Goal: Task Accomplishment & Management: Manage account settings

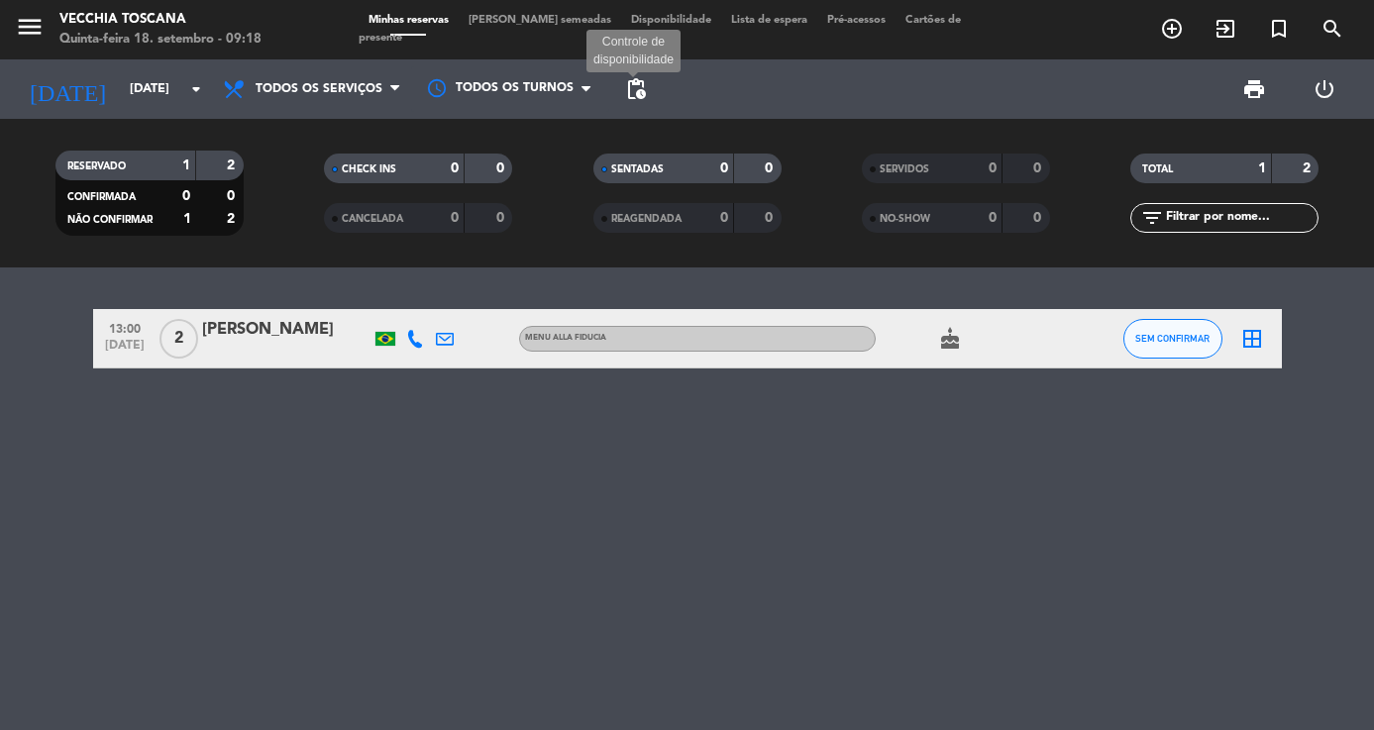
click at [627, 89] on span "pending_actions" at bounding box center [636, 89] width 24 height 24
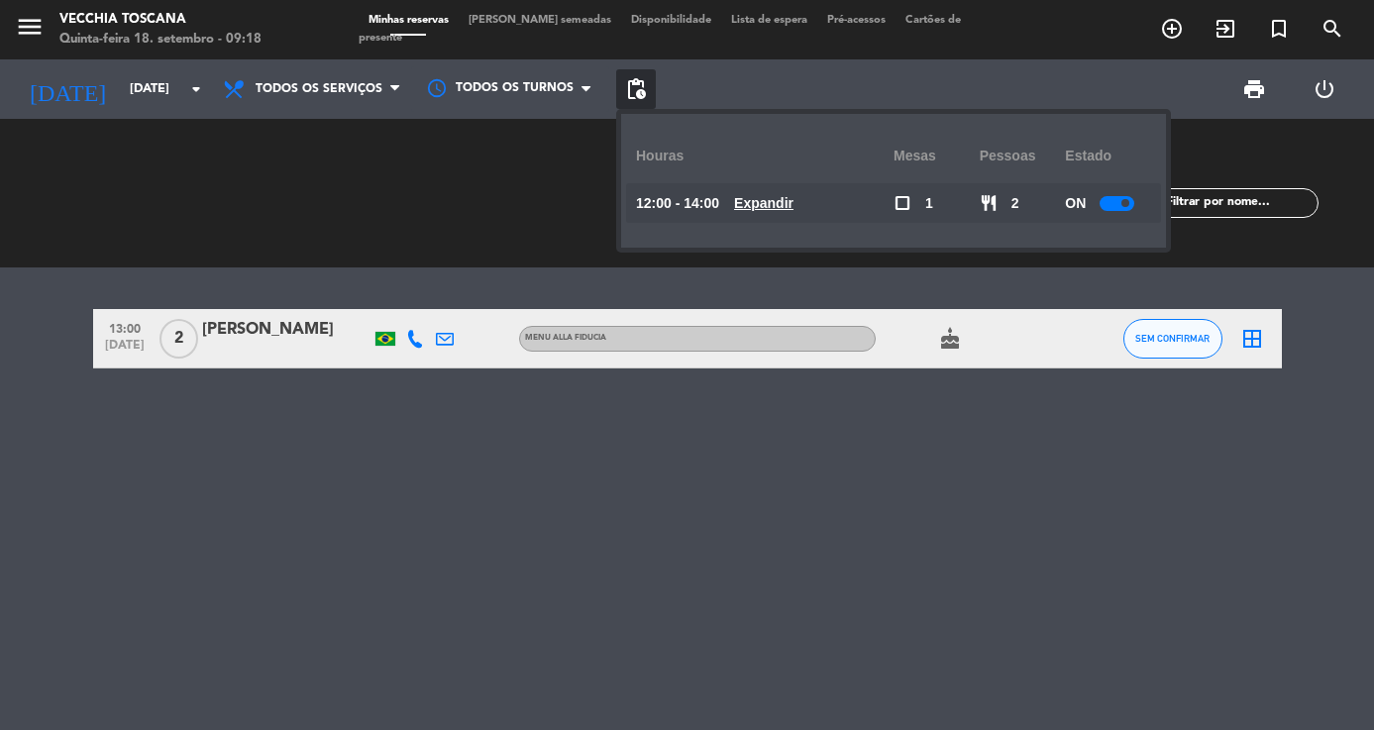
click at [1105, 207] on div at bounding box center [1117, 203] width 35 height 15
click at [755, 202] on u "Expandir" at bounding box center [763, 203] width 59 height 16
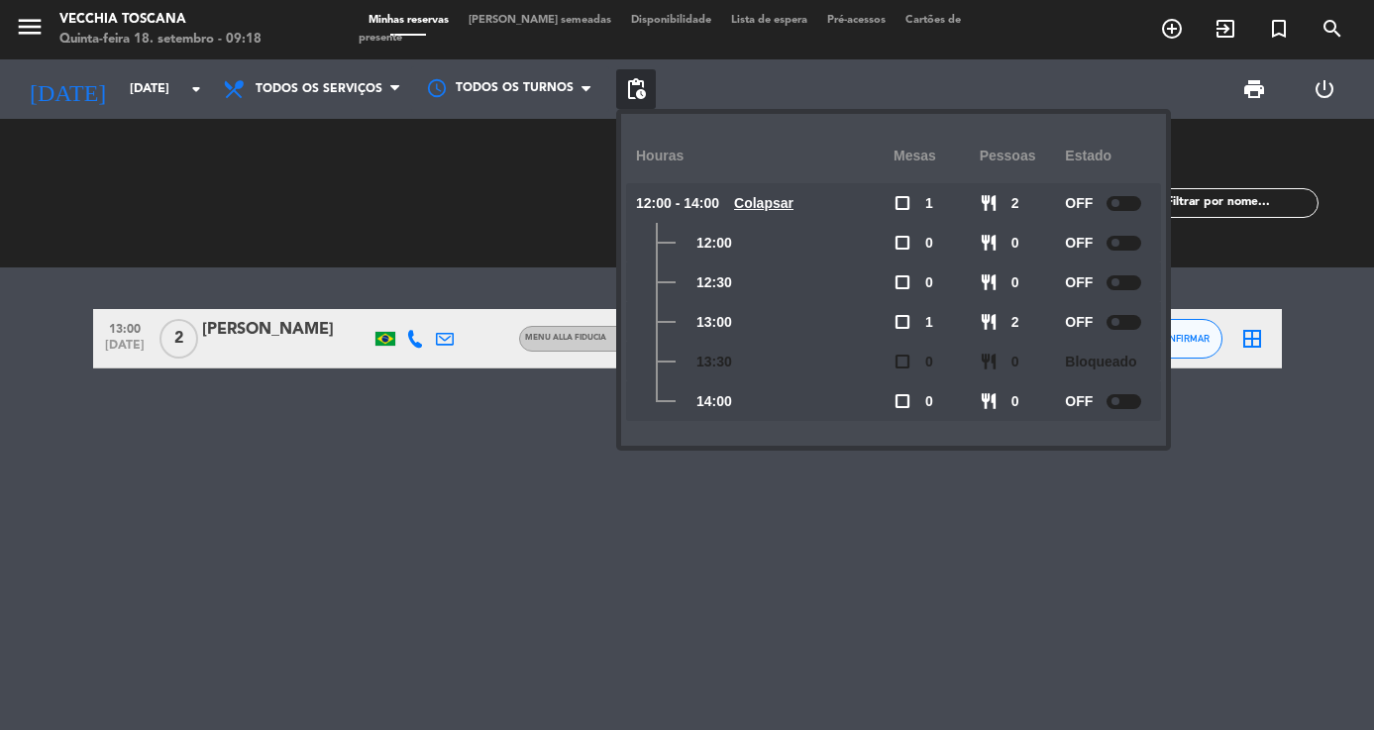
click at [608, 482] on div "13:00 [DATE] 2 [PERSON_NAME] Menu alla Fiducia cake SEM CONFIRMAR border_all" at bounding box center [687, 498] width 1374 height 463
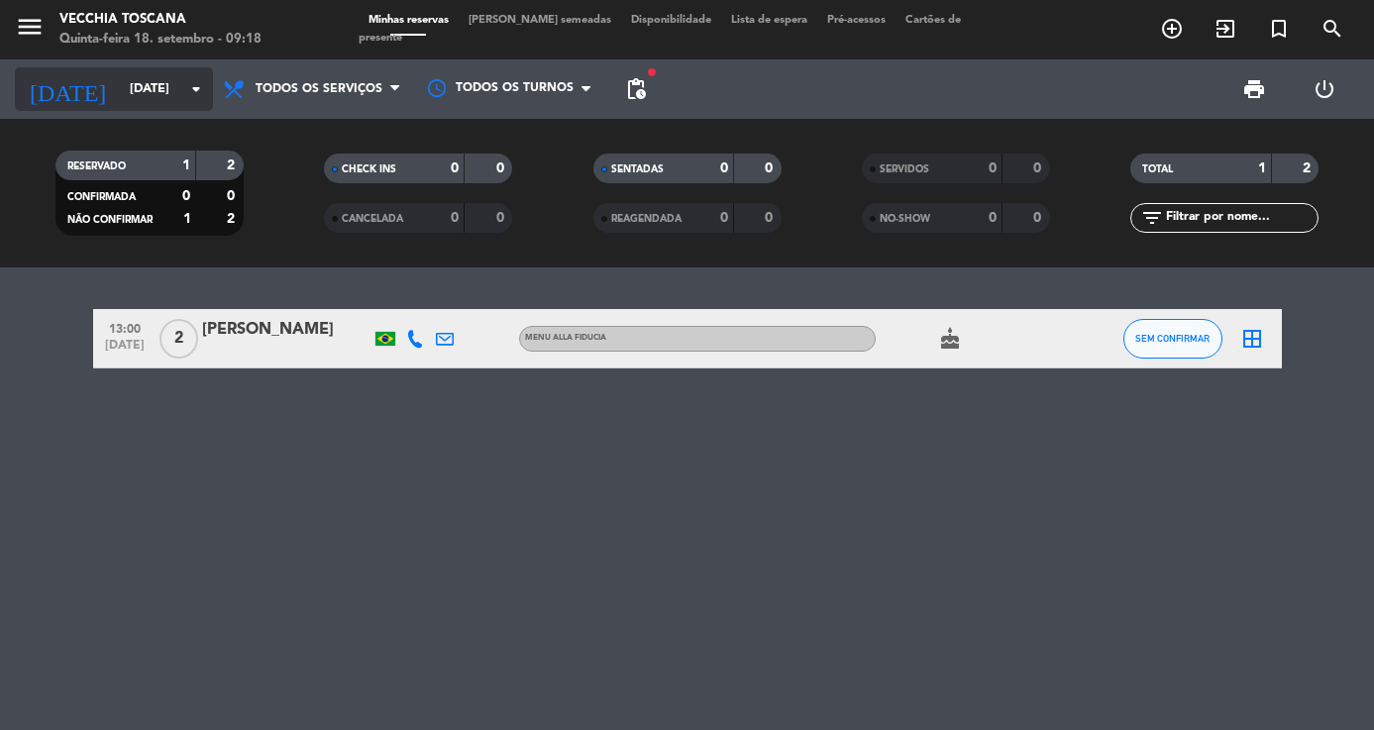
click at [165, 80] on input "[DATE]" at bounding box center [204, 89] width 168 height 34
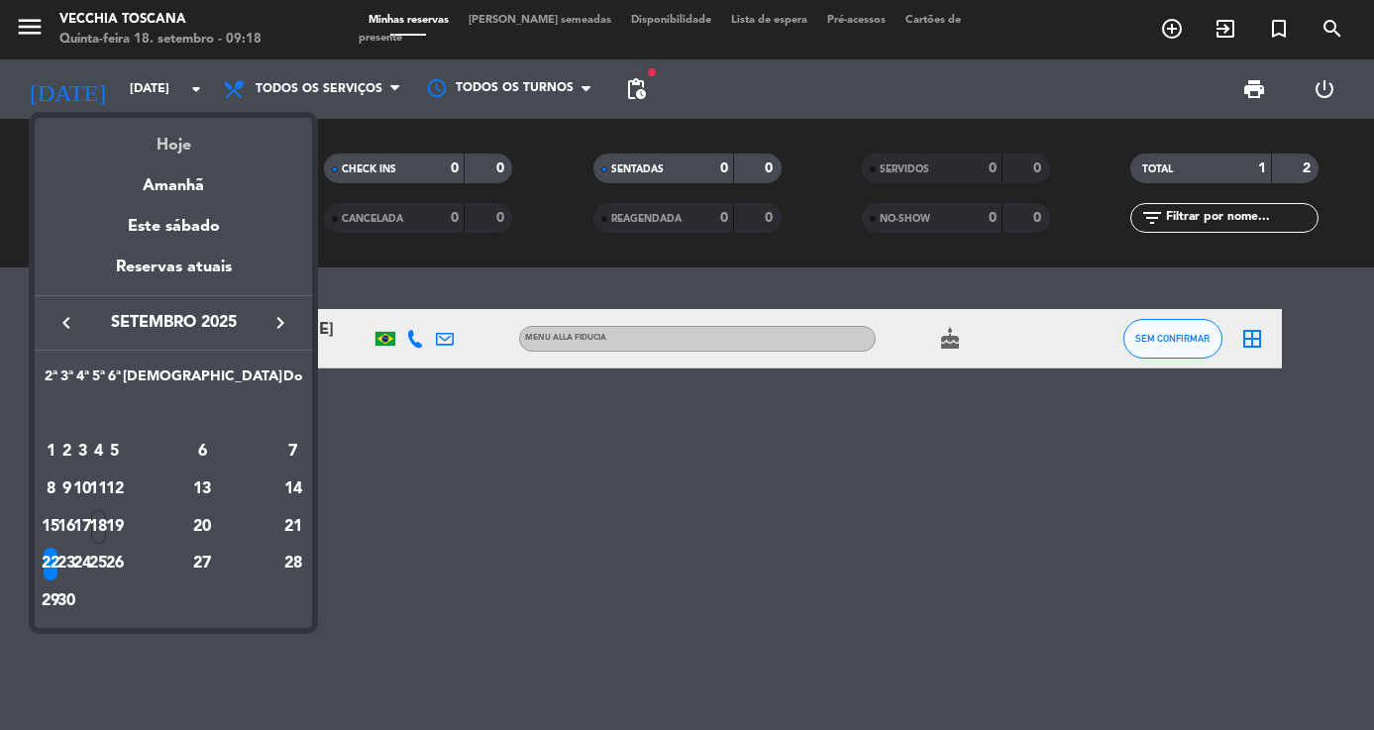
click at [168, 145] on div "Hoje" at bounding box center [173, 138] width 277 height 41
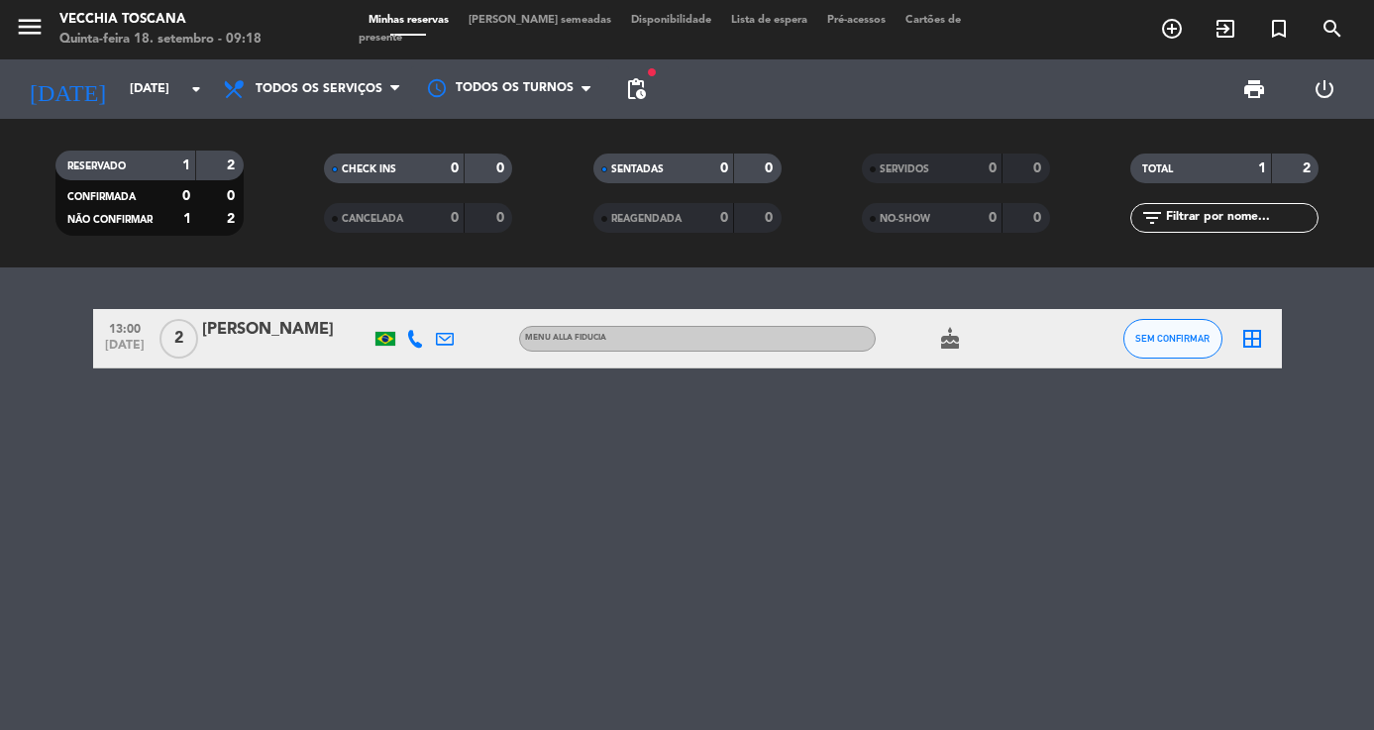
type input "Qui 18 set"
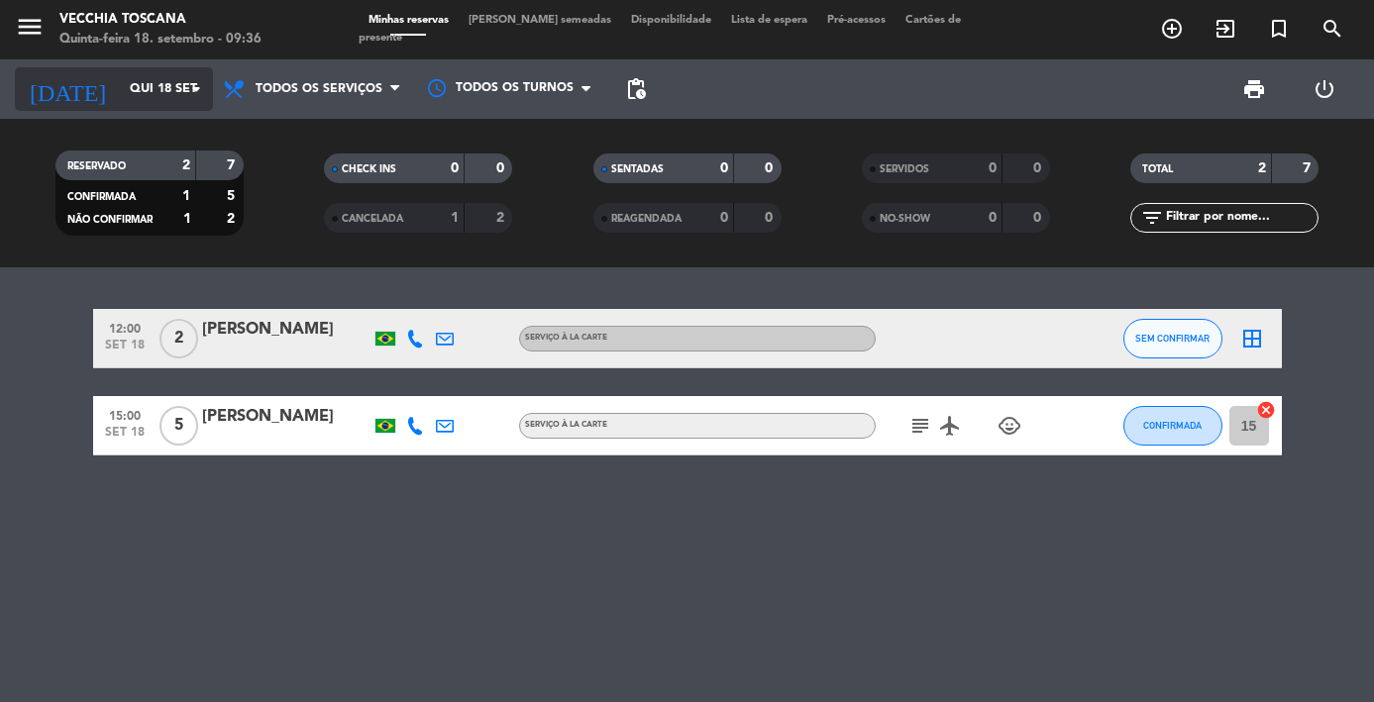
click at [135, 83] on input "Qui 18 set" at bounding box center [204, 89] width 168 height 34
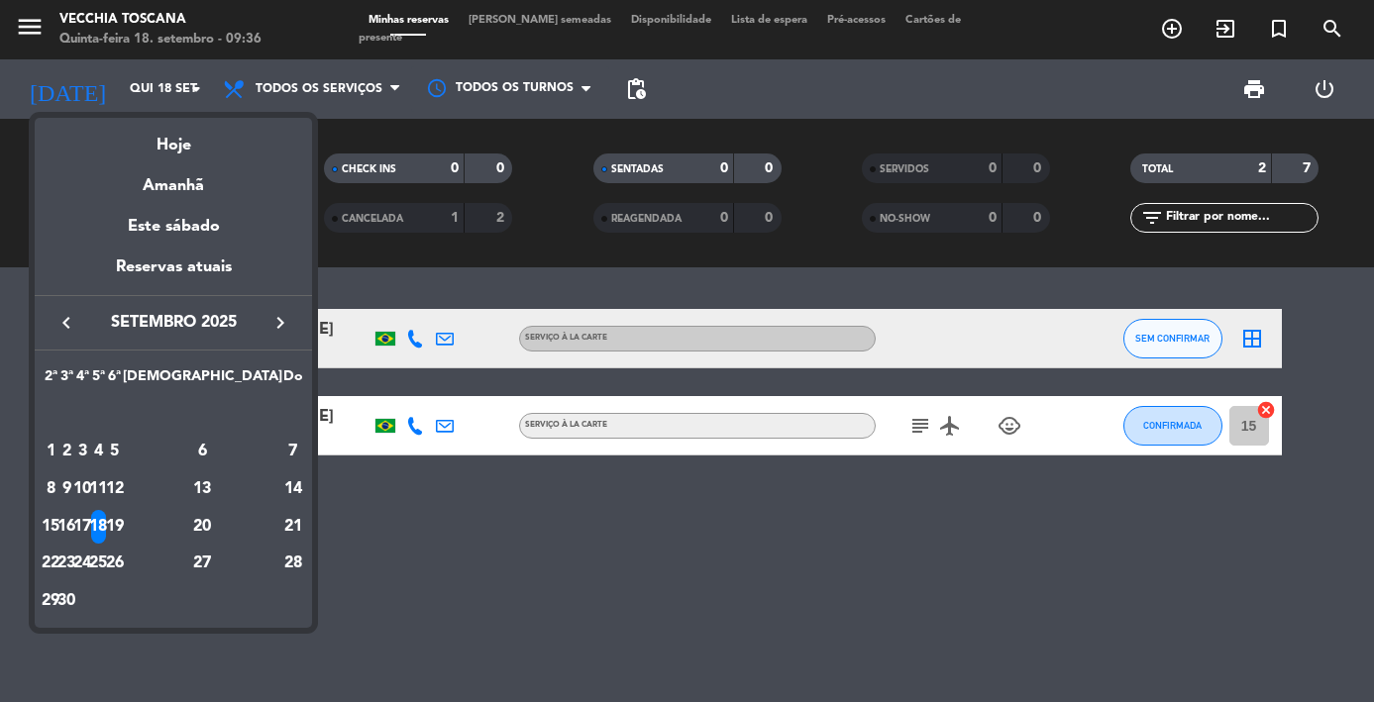
click at [26, 15] on div at bounding box center [687, 351] width 1374 height 702
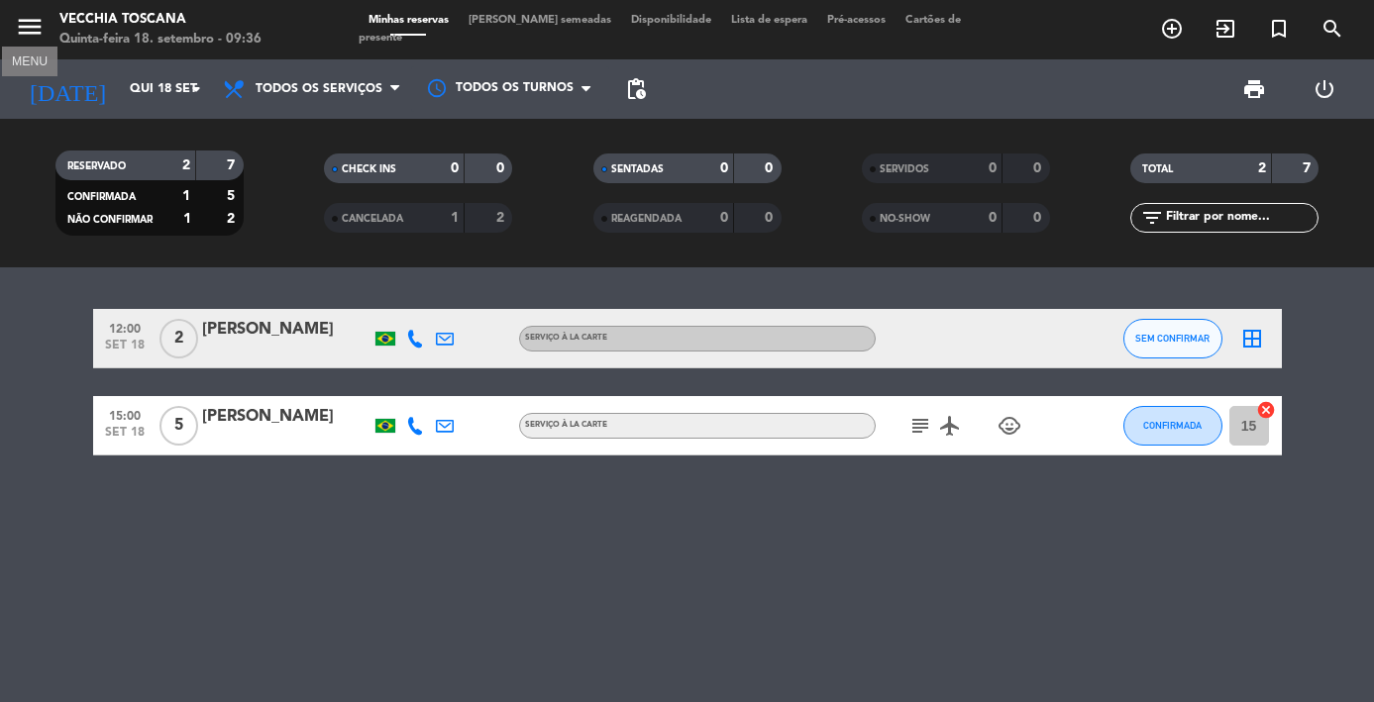
click at [25, 34] on icon "menu" at bounding box center [30, 27] width 30 height 30
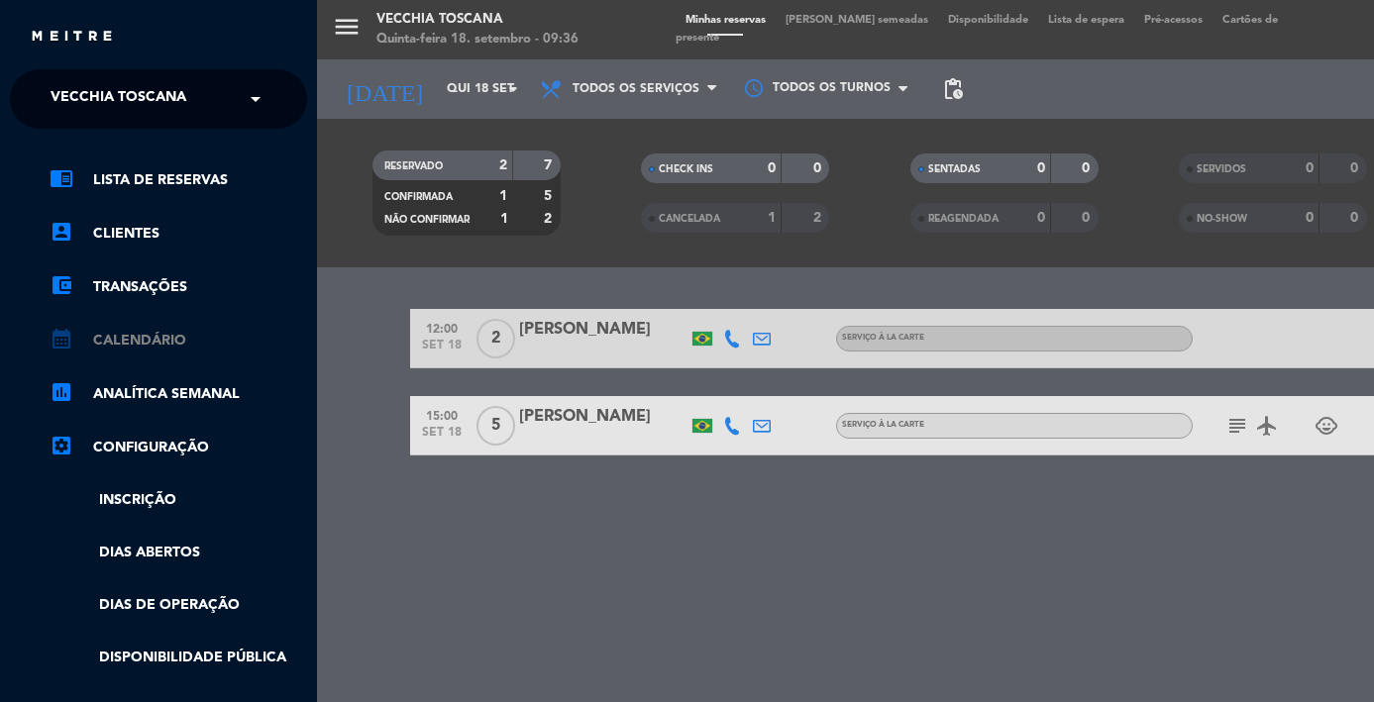
click at [98, 335] on link "calendar_month Calendário" at bounding box center [179, 341] width 258 height 24
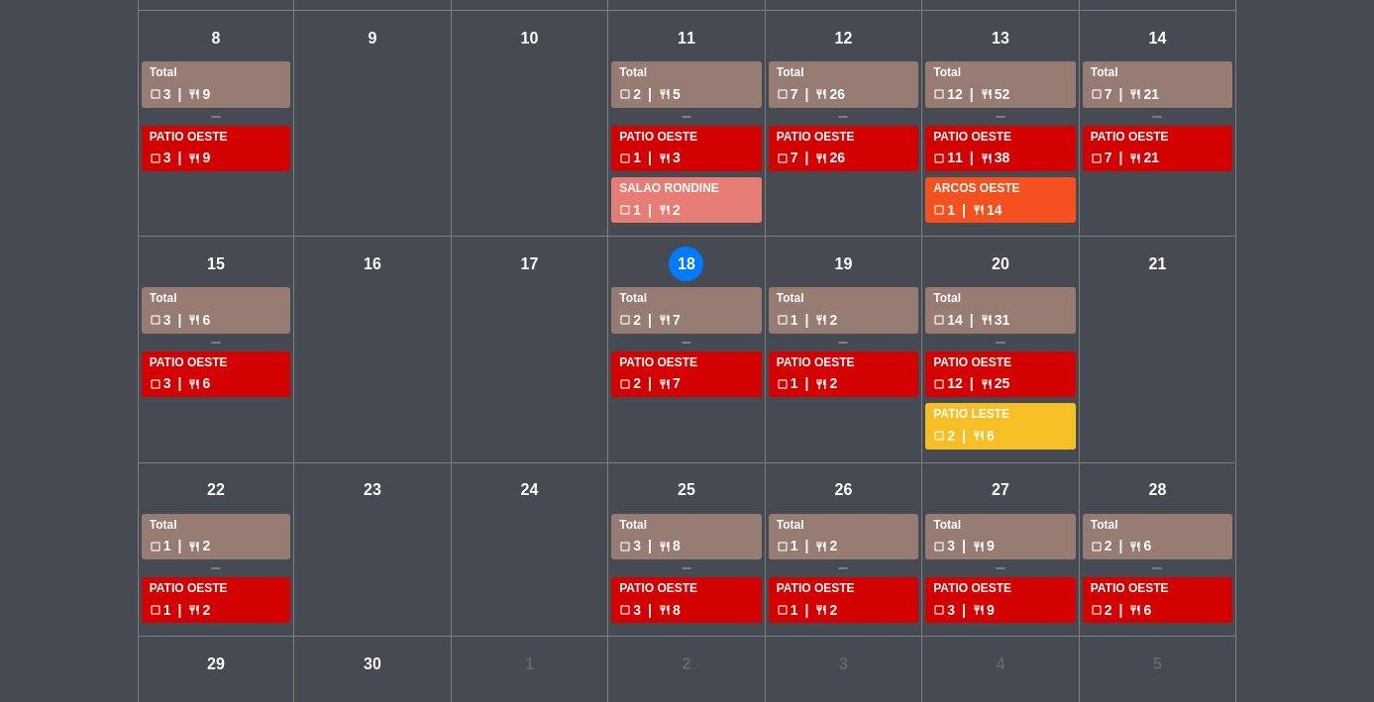
scroll to position [379, 0]
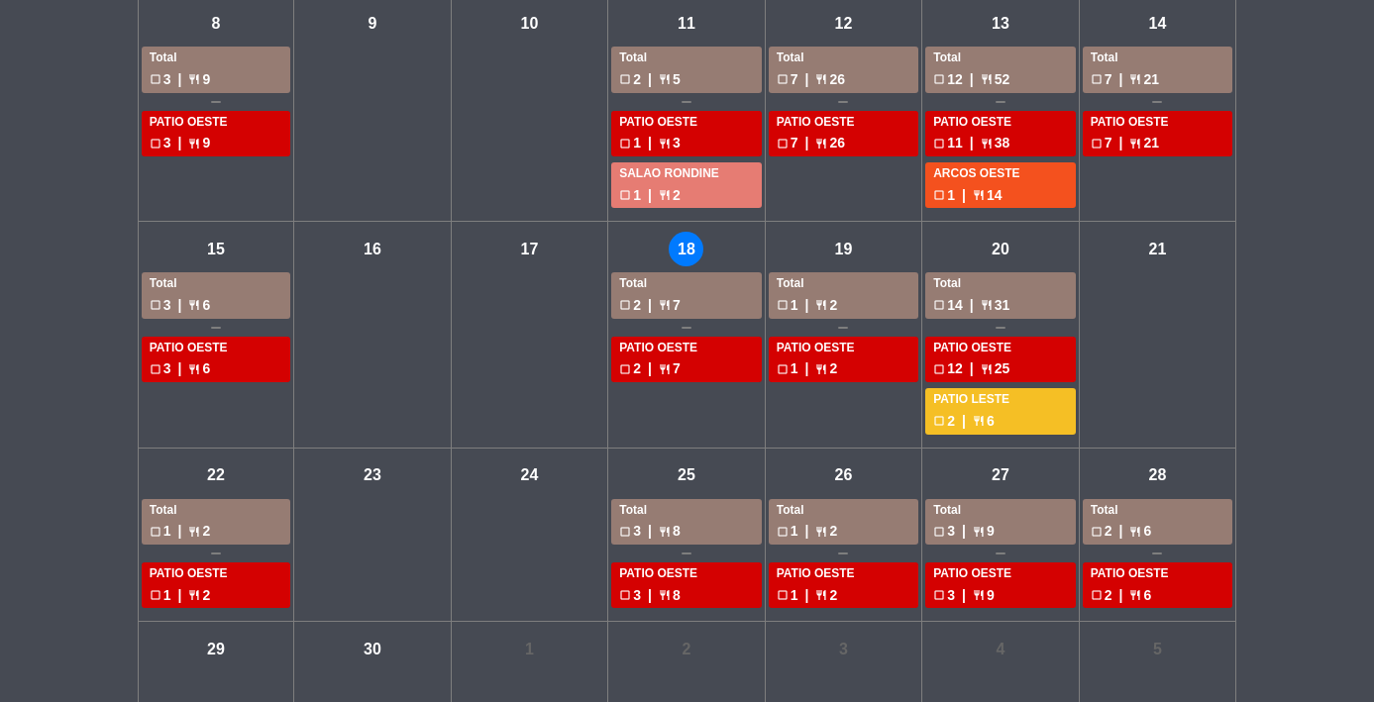
click at [993, 237] on div "Sáb - 20" at bounding box center [1000, 249] width 35 height 35
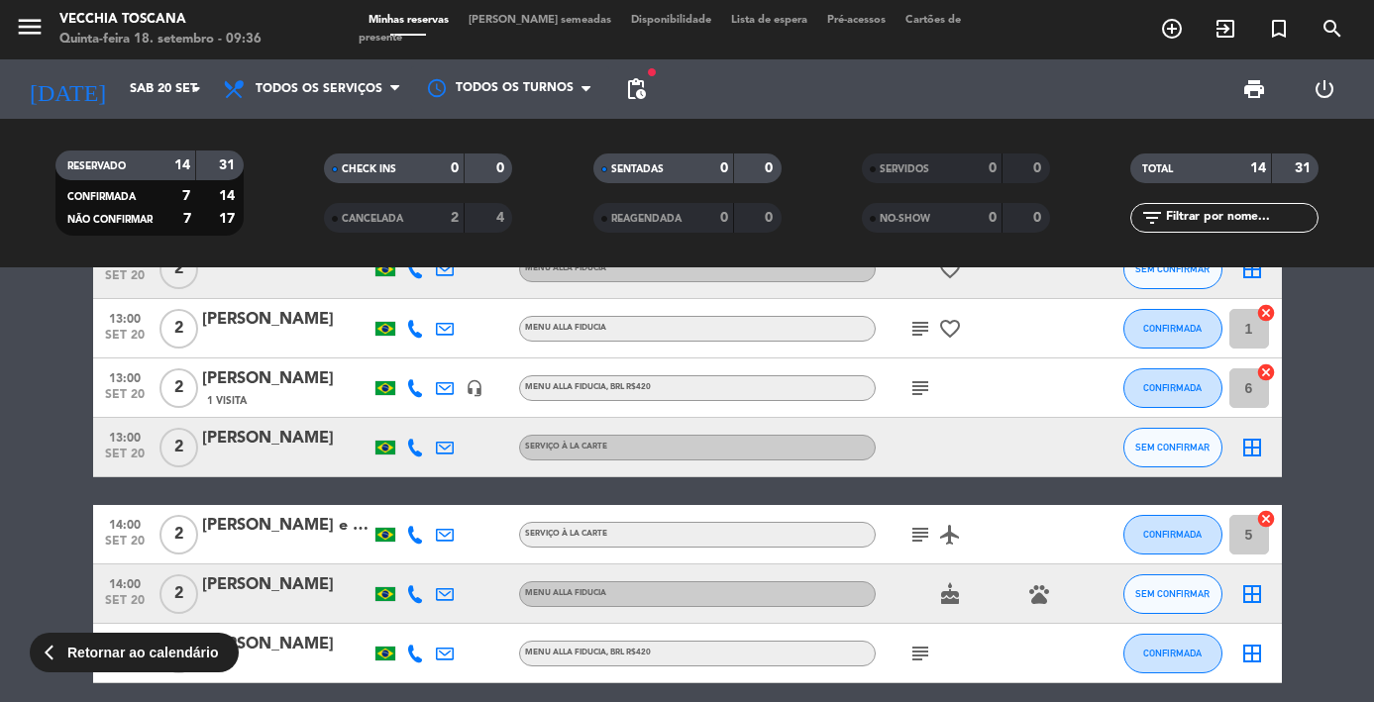
scroll to position [285, 0]
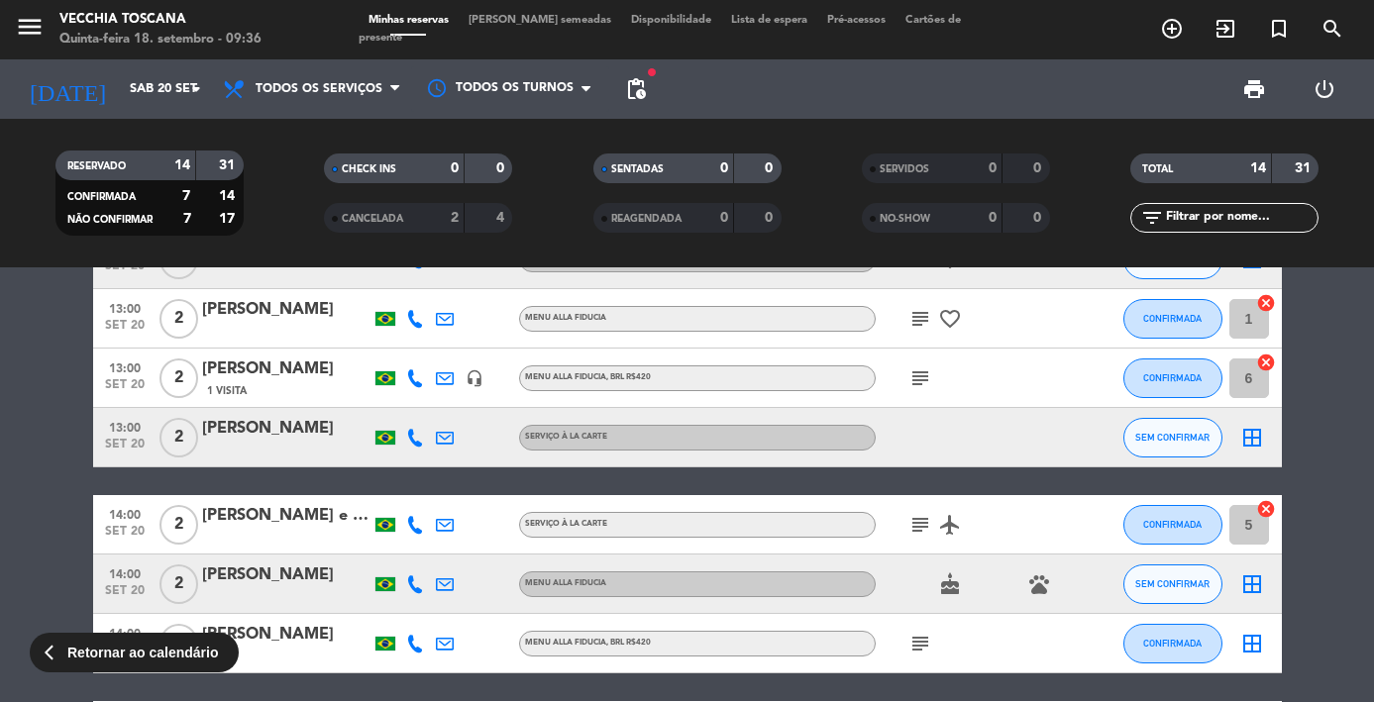
click at [1019, 368] on div "subject" at bounding box center [965, 378] width 178 height 58
click at [216, 374] on div "[PERSON_NAME]" at bounding box center [286, 370] width 168 height 26
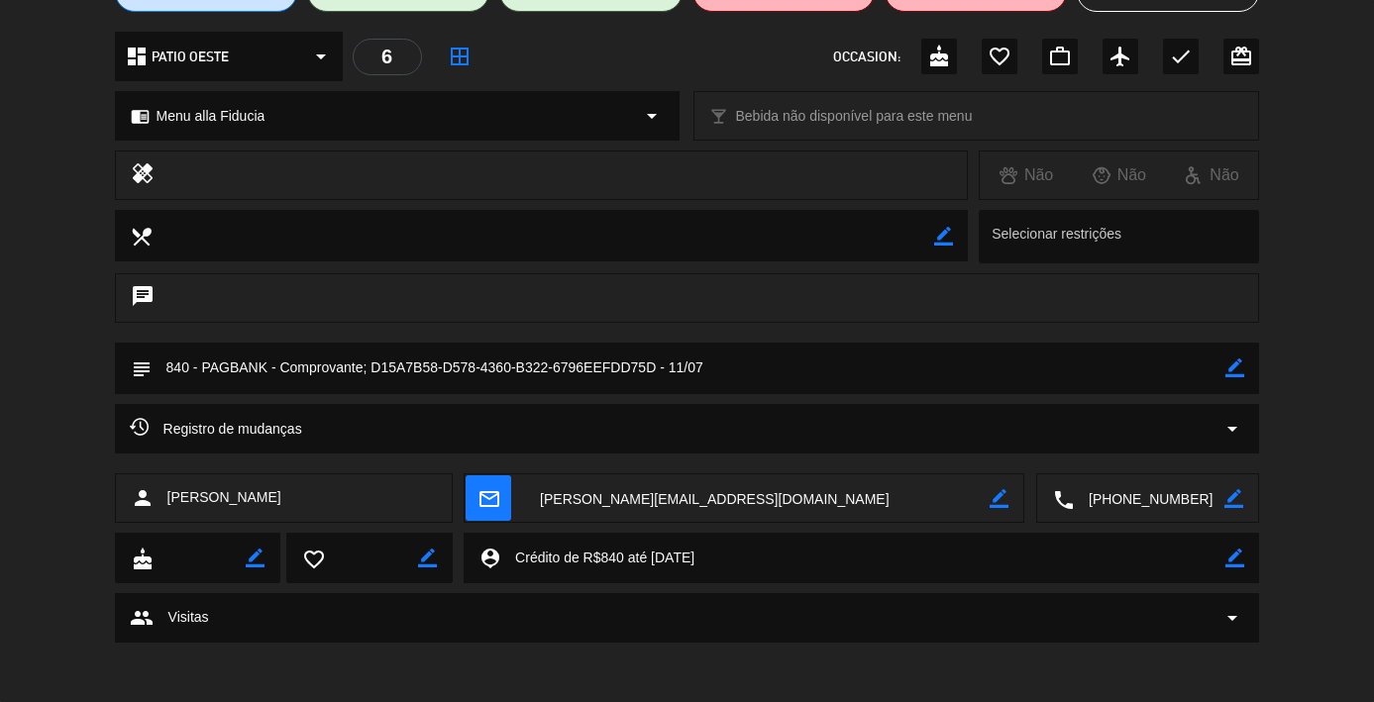
scroll to position [205, 0]
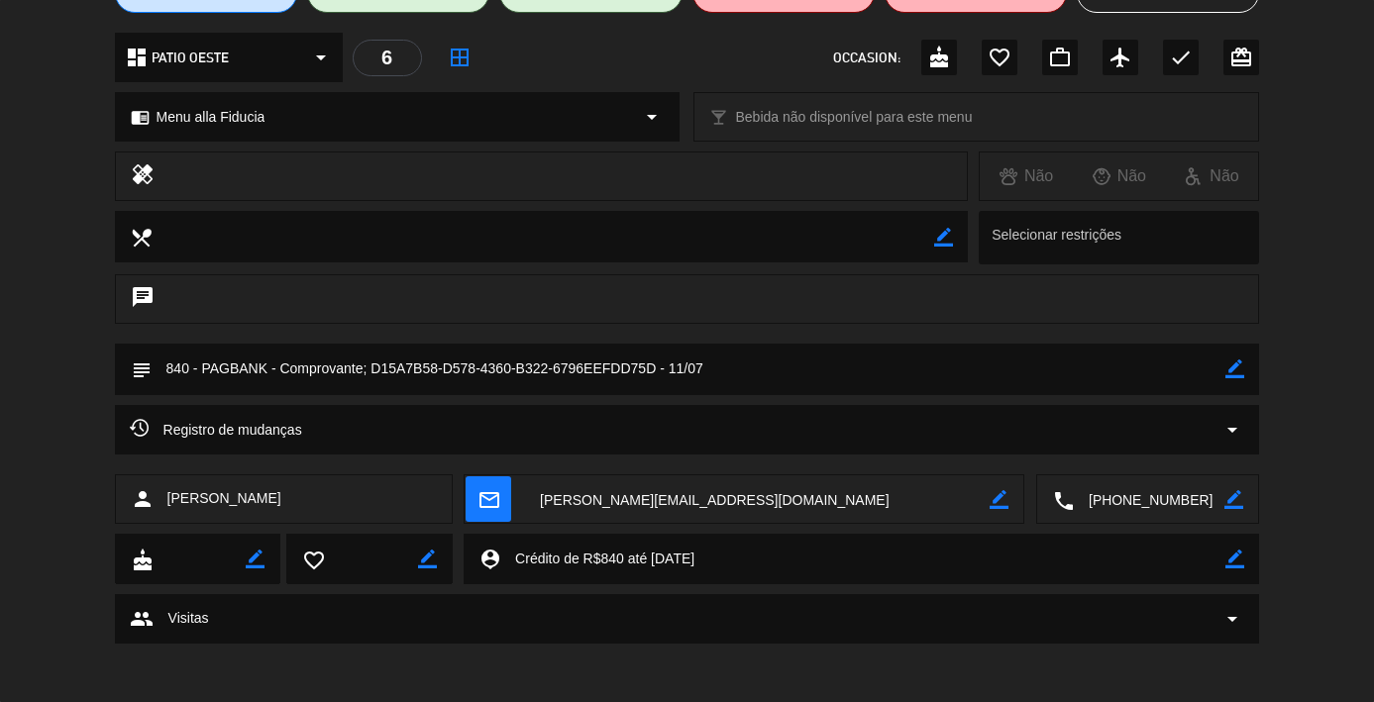
click at [690, 428] on div "Registro de mudanças arrow_drop_down" at bounding box center [687, 430] width 1115 height 24
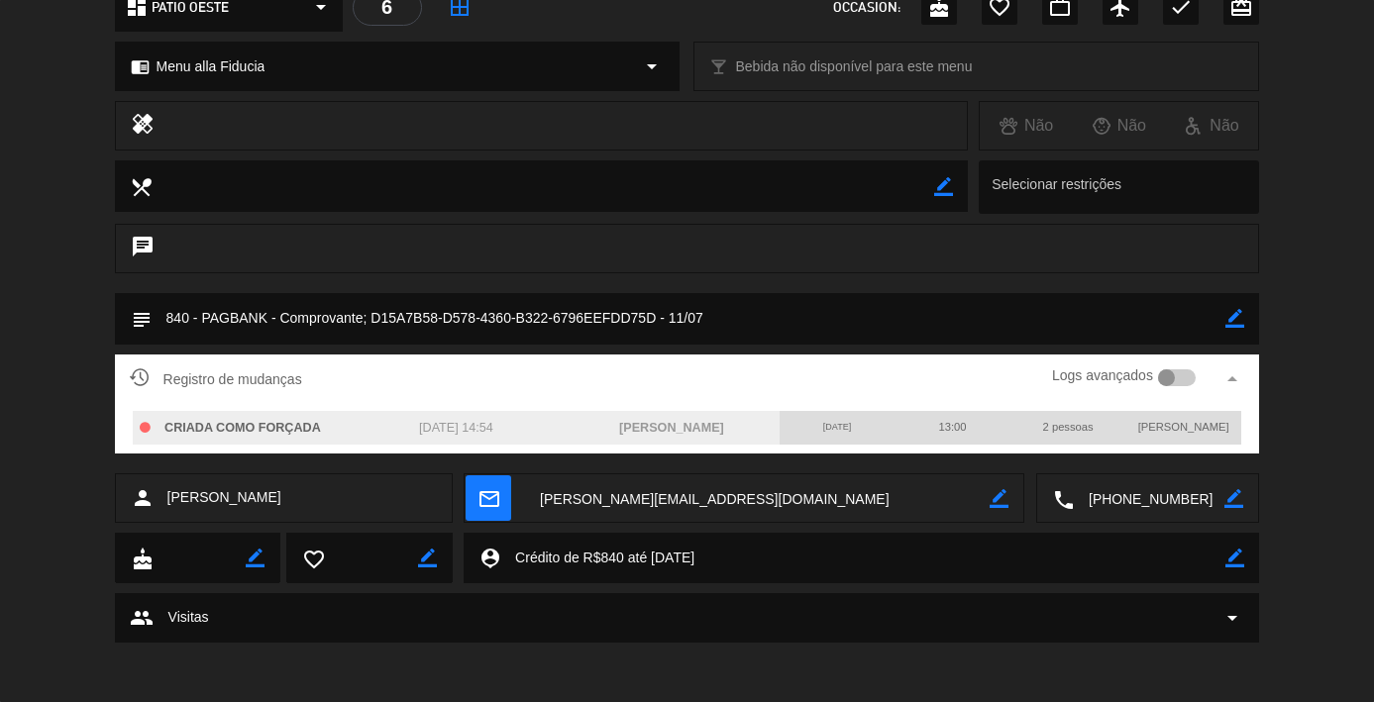
scroll to position [255, 0]
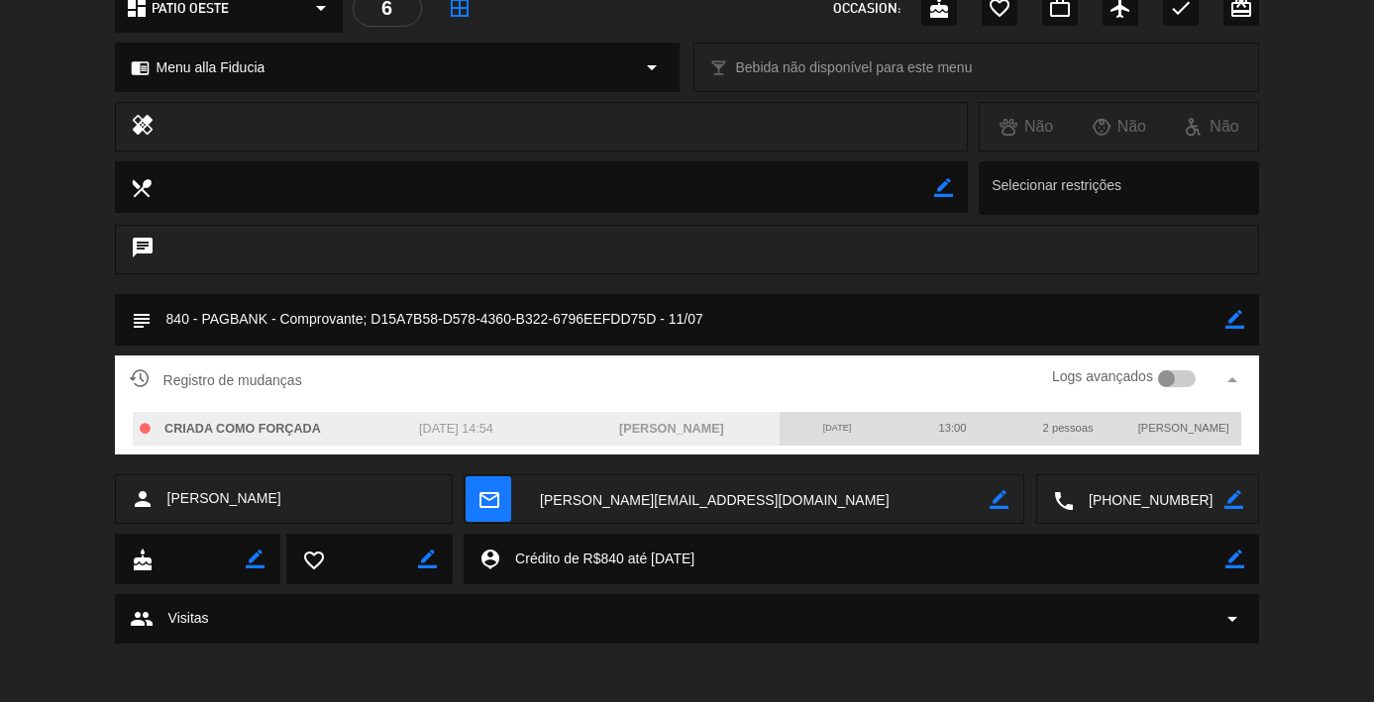
click at [554, 616] on div "group Visitas arrow_drop_down" at bounding box center [687, 619] width 1115 height 24
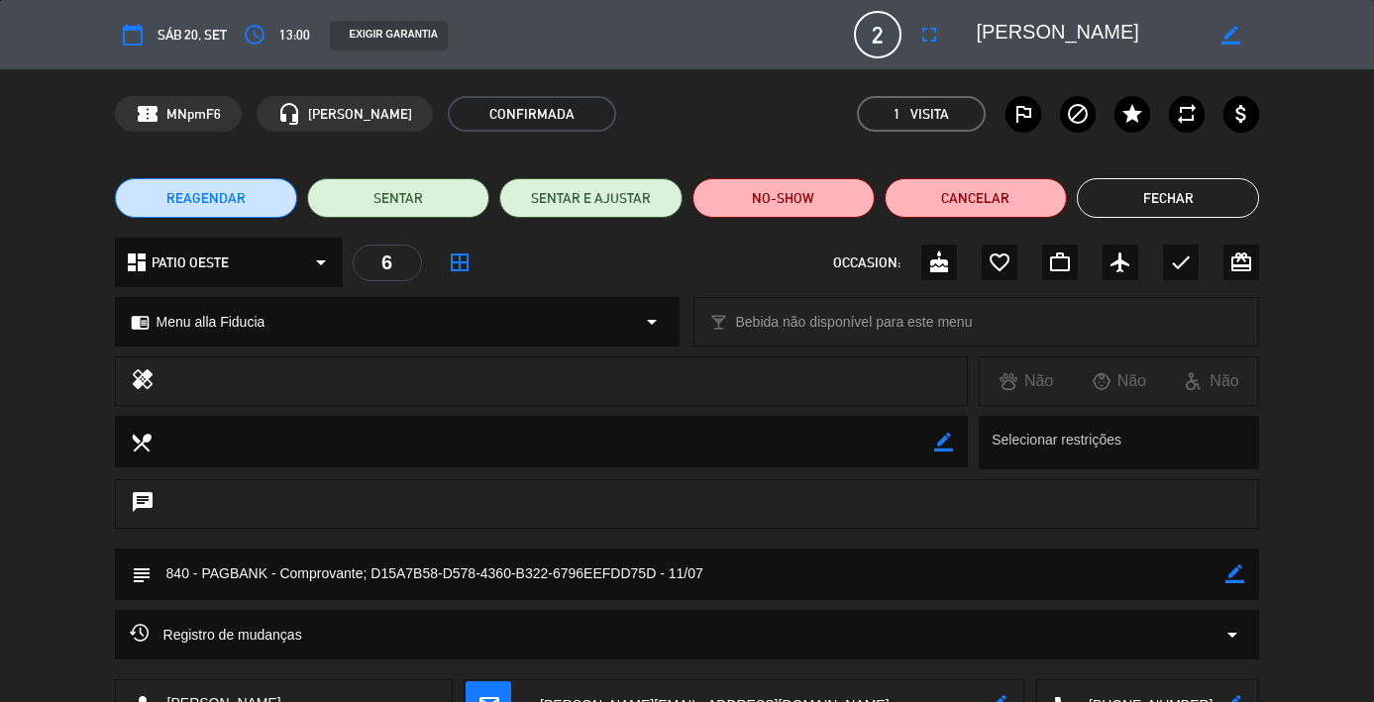
scroll to position [0, 0]
click at [1188, 189] on button "Fechar" at bounding box center [1168, 198] width 182 height 40
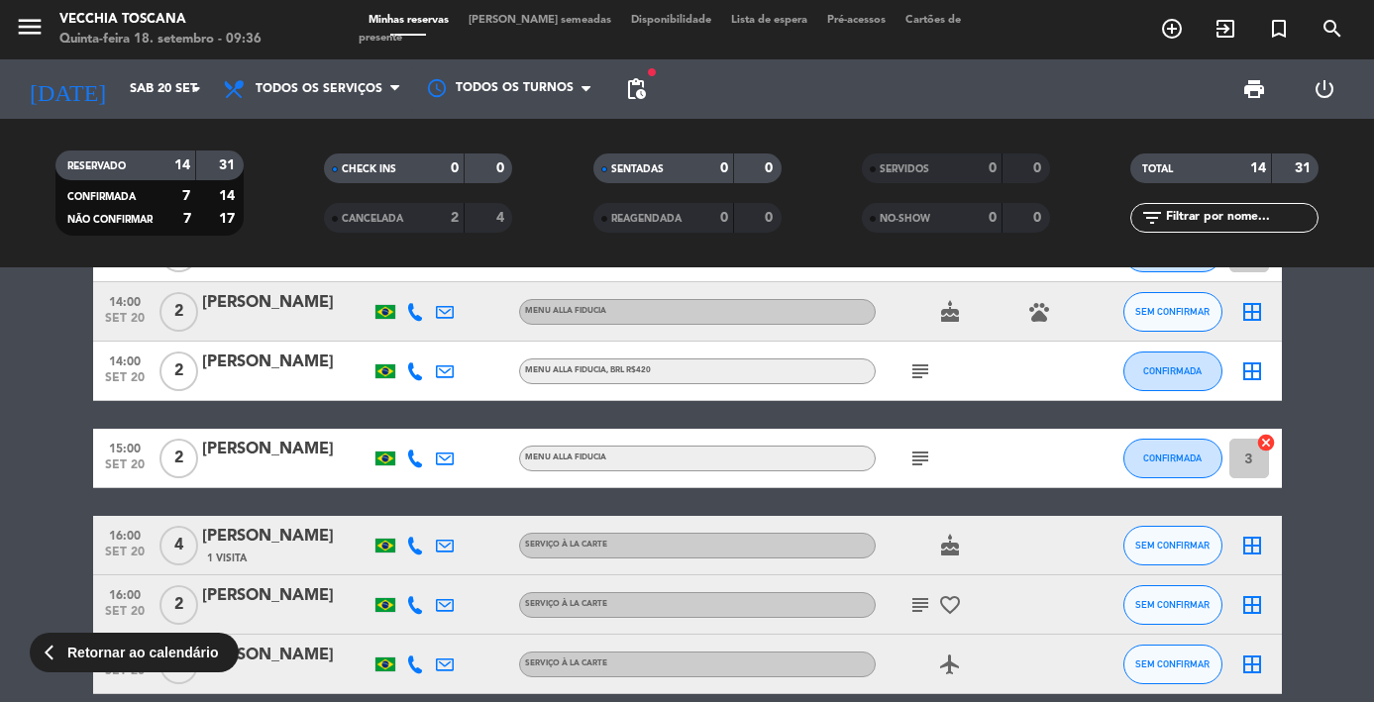
scroll to position [563, 0]
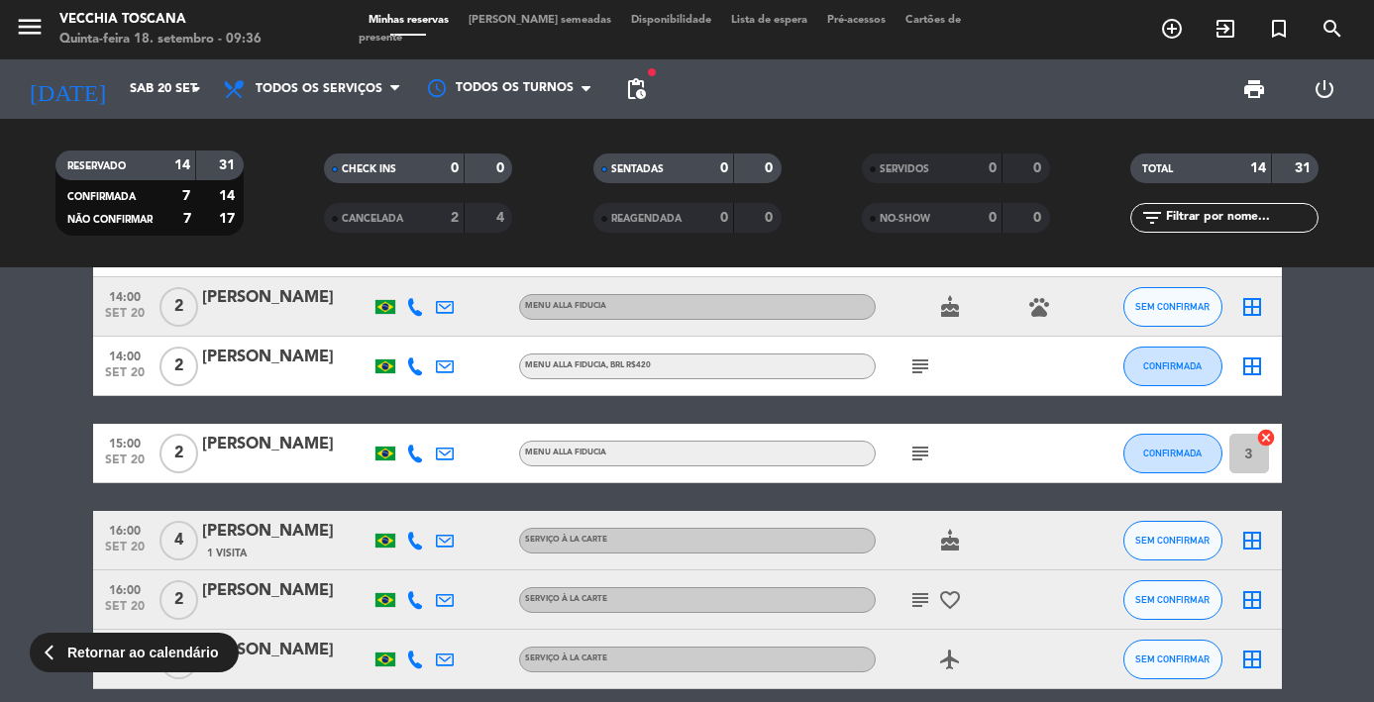
click at [284, 556] on div "1 Visita" at bounding box center [286, 553] width 168 height 17
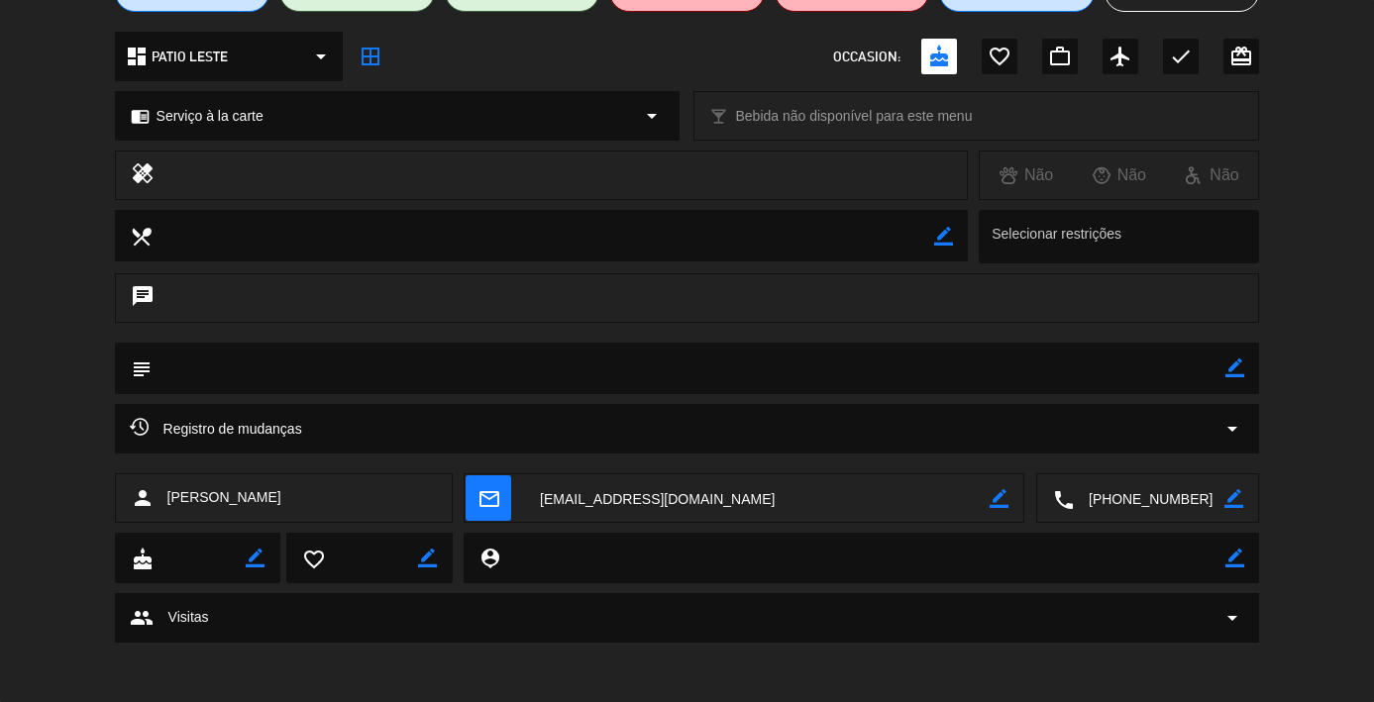
scroll to position [205, 0]
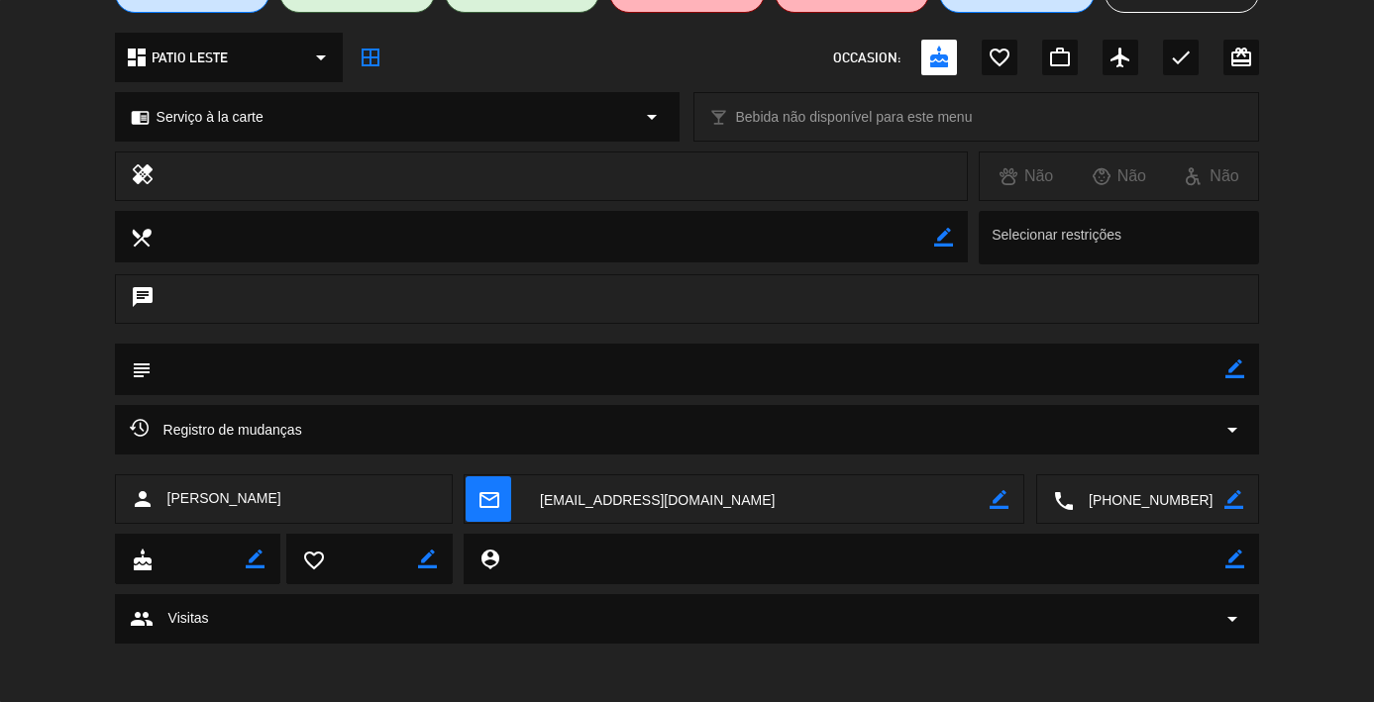
click at [545, 610] on div "group Visitas arrow_drop_down" at bounding box center [687, 619] width 1115 height 24
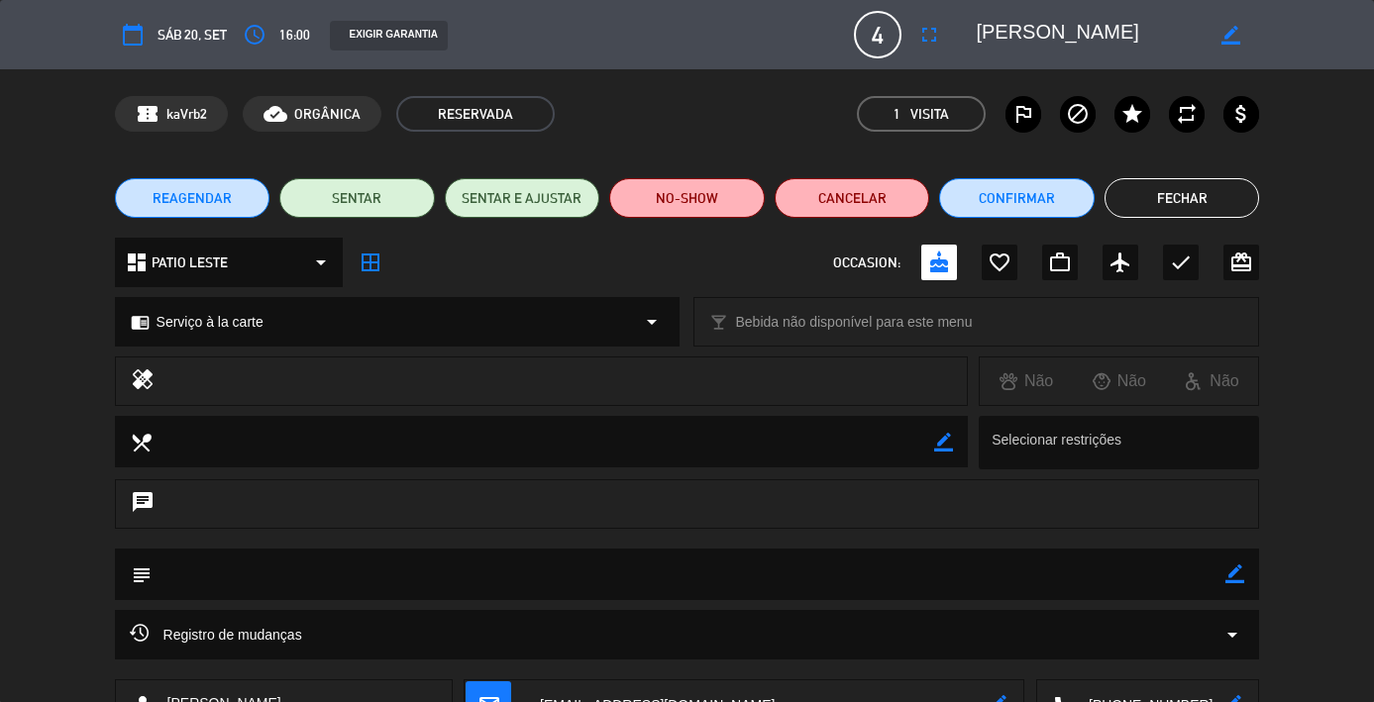
scroll to position [0, 0]
click at [1206, 179] on button "Fechar" at bounding box center [1183, 198] width 156 height 40
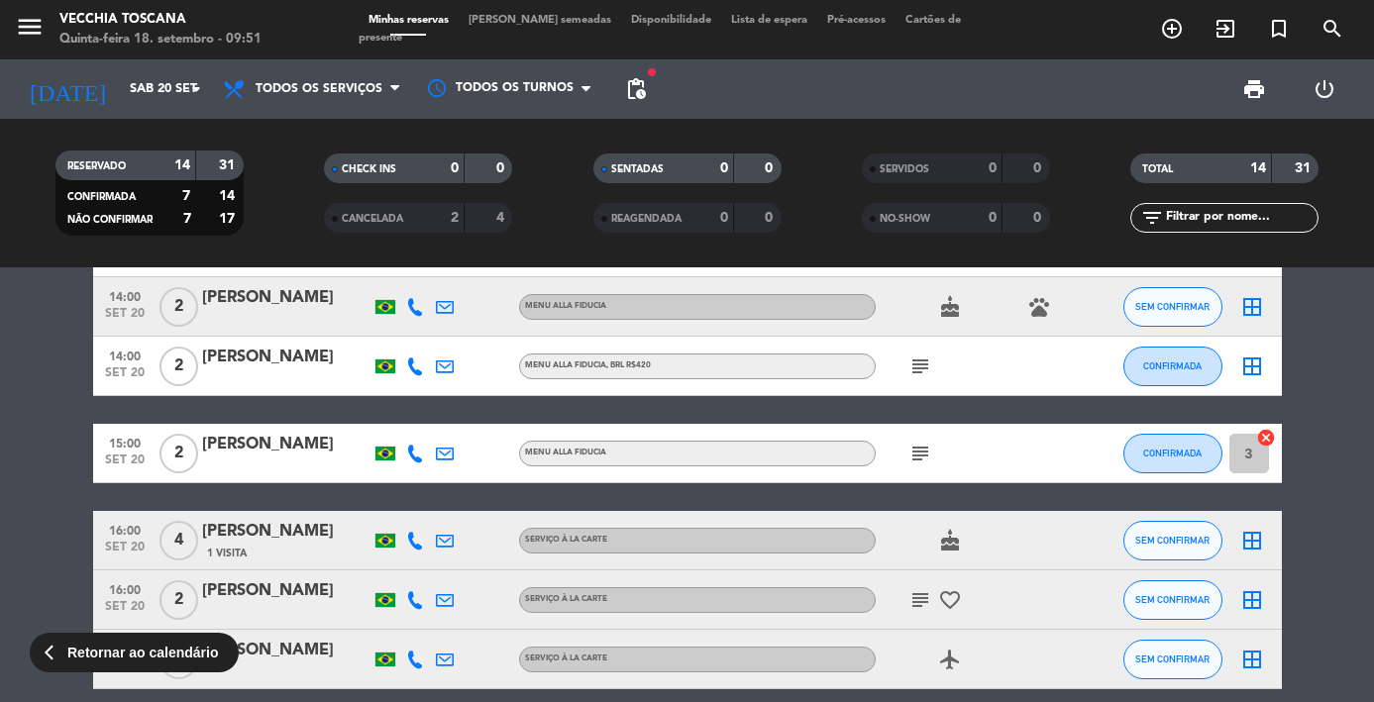
click at [916, 353] on div "subject" at bounding box center [965, 366] width 178 height 58
click at [918, 369] on icon "subject" at bounding box center [920, 367] width 24 height 24
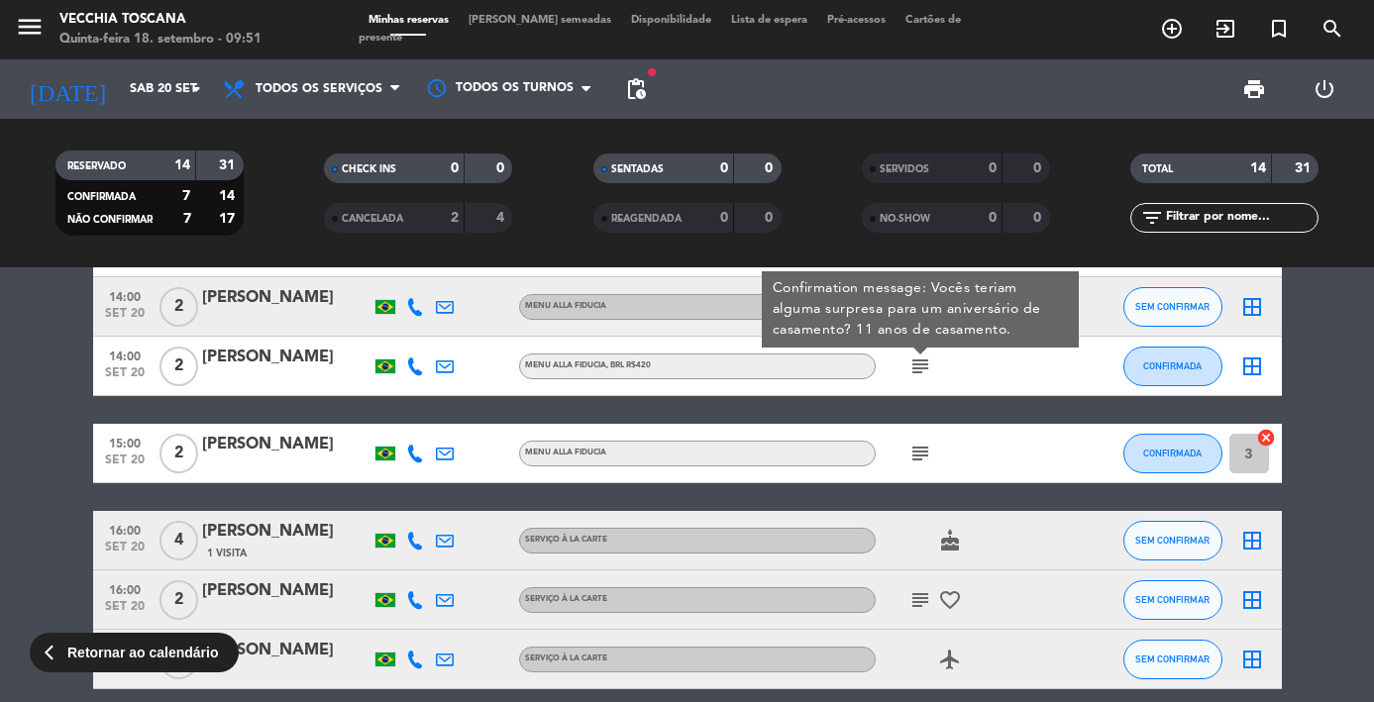
click at [262, 369] on div "[PERSON_NAME]" at bounding box center [286, 358] width 168 height 26
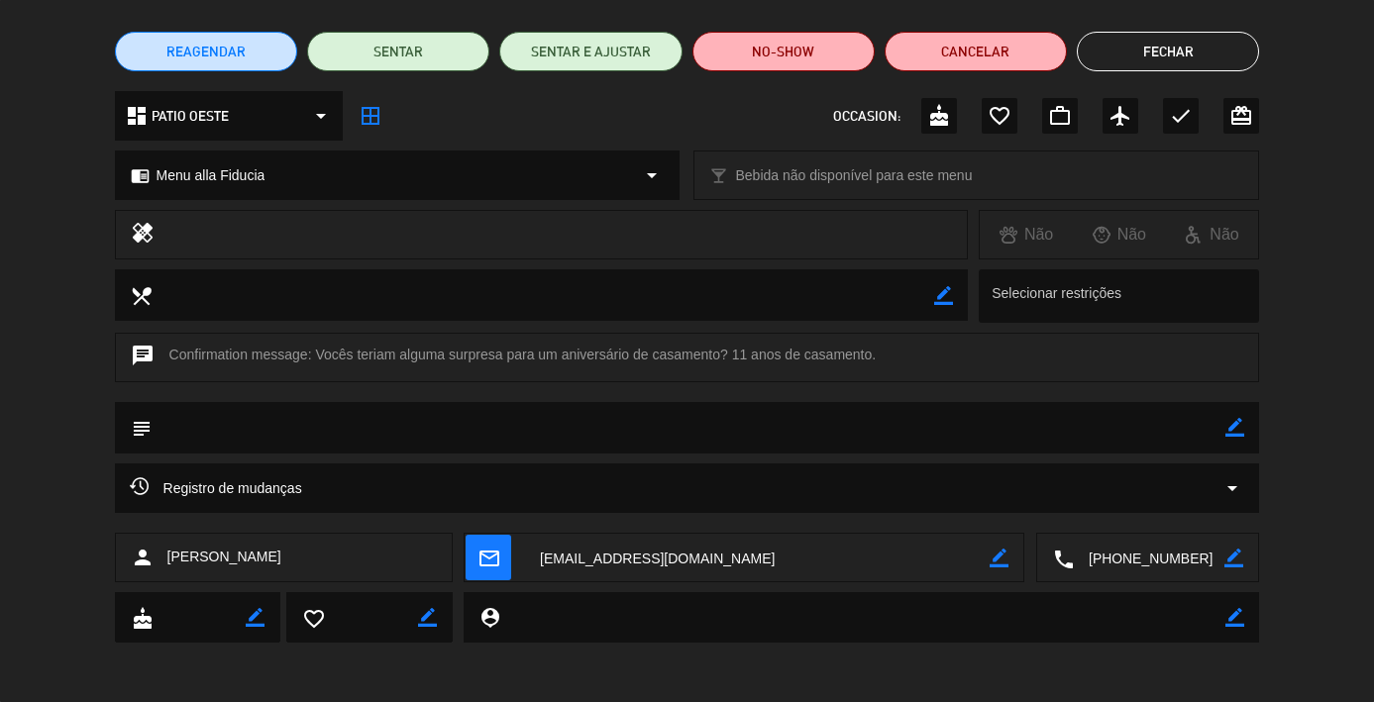
scroll to position [146, 0]
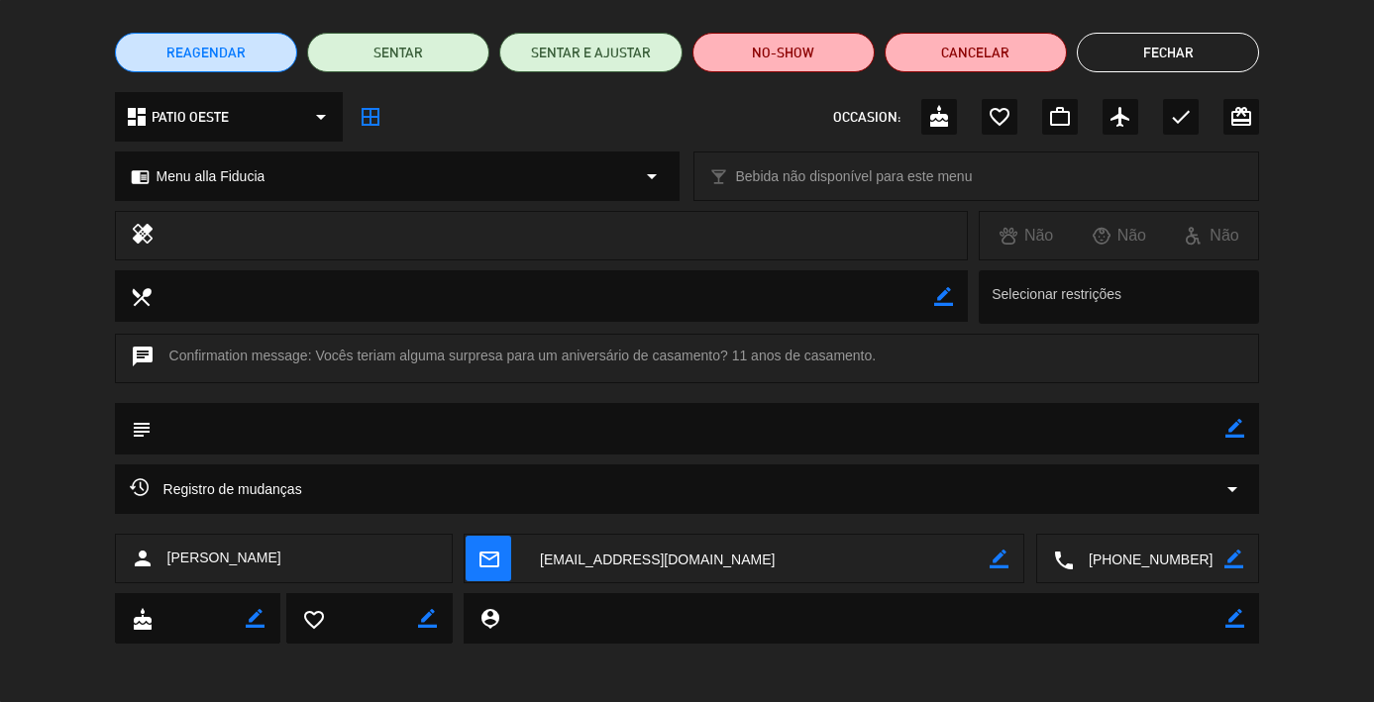
click at [1107, 555] on textarea at bounding box center [1149, 560] width 151 height 50
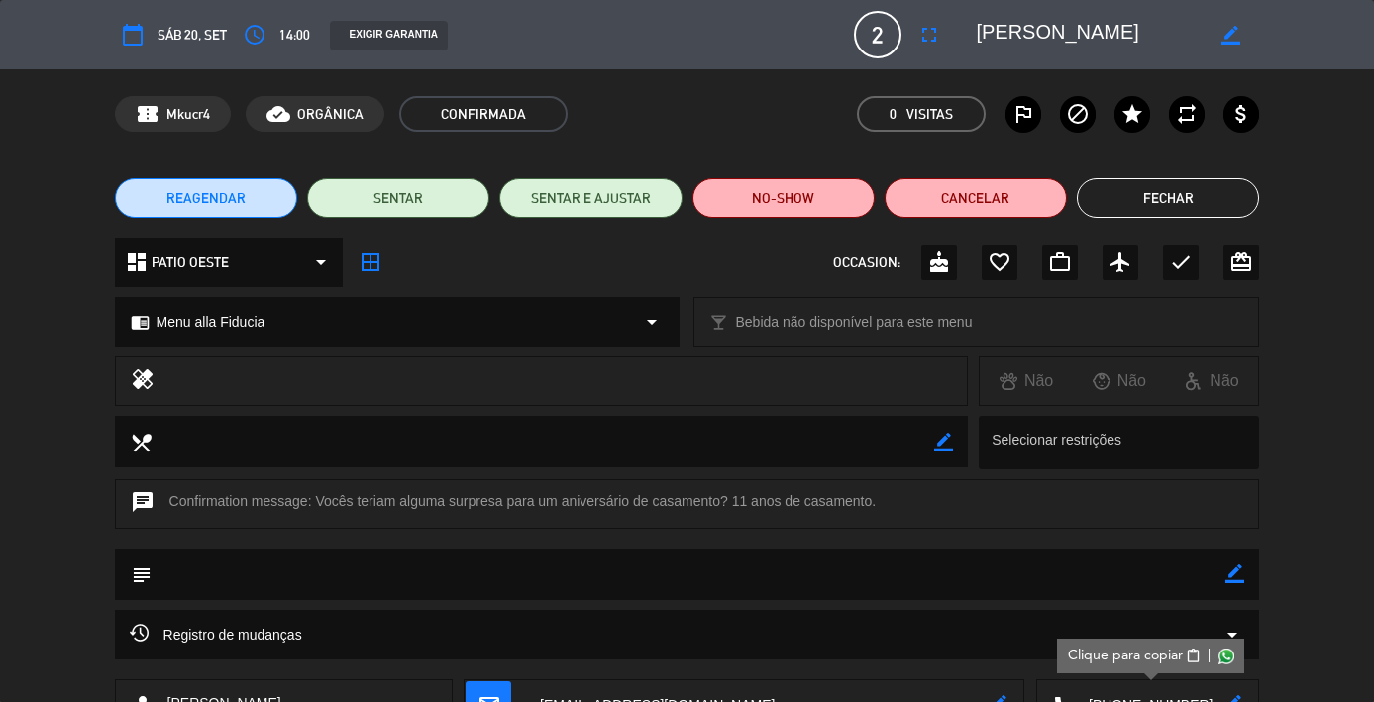
scroll to position [0, 0]
click at [1154, 189] on button "Fechar" at bounding box center [1168, 198] width 182 height 40
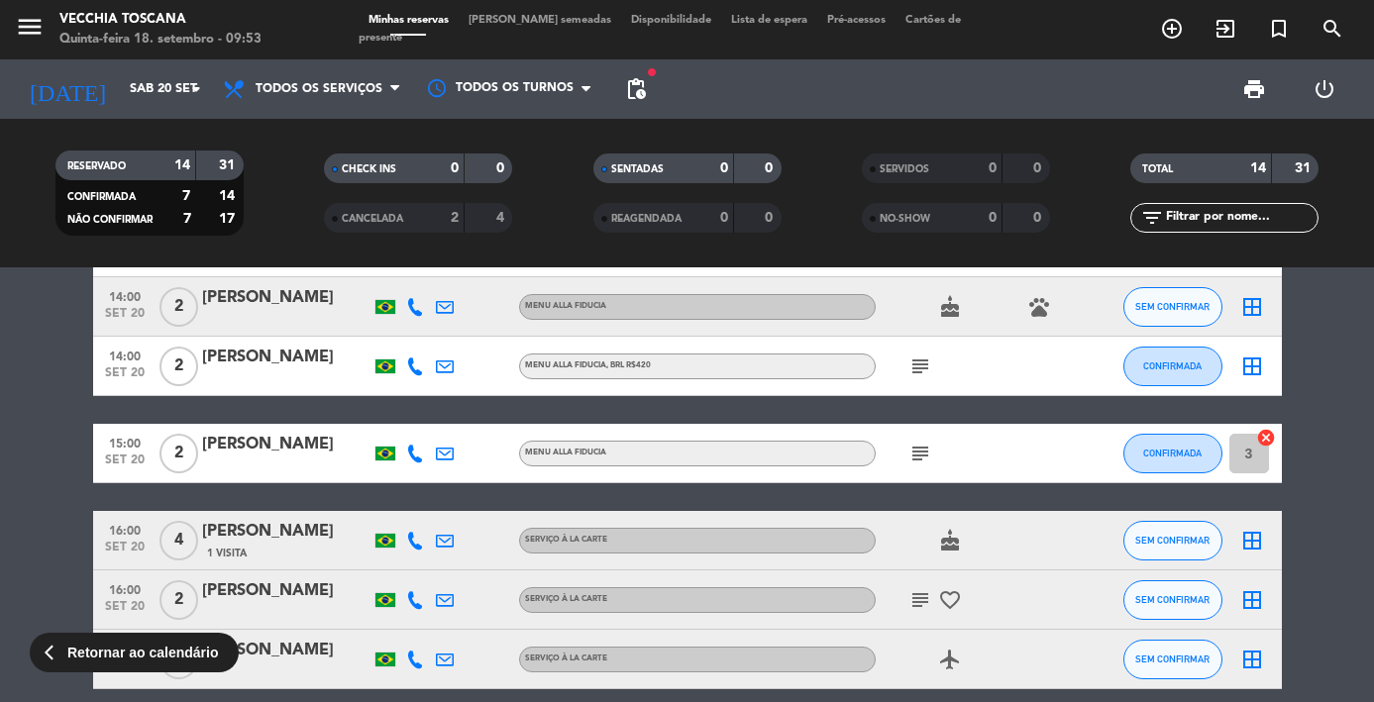
click at [929, 598] on icon "subject" at bounding box center [920, 600] width 24 height 24
click at [922, 593] on icon "subject" at bounding box center [920, 600] width 24 height 24
click at [918, 370] on icon "subject" at bounding box center [920, 367] width 24 height 24
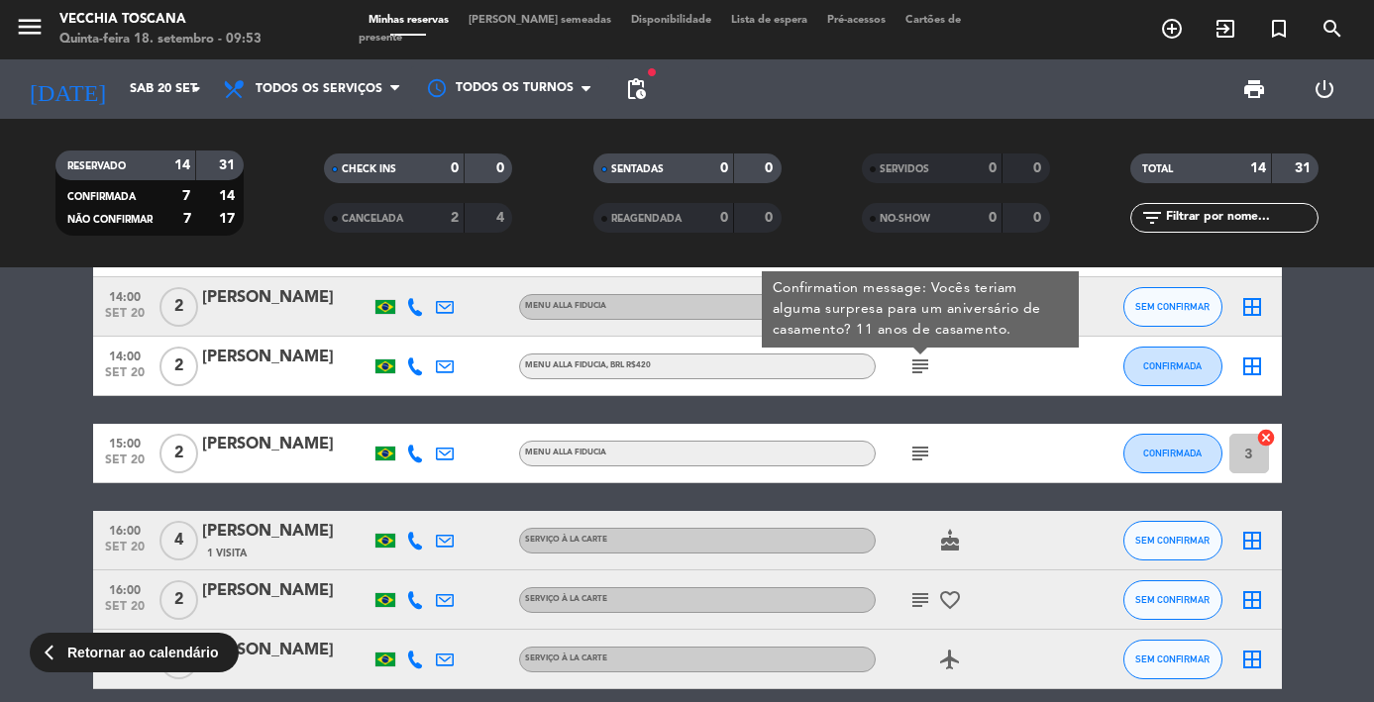
click at [918, 370] on icon "subject" at bounding box center [920, 367] width 24 height 24
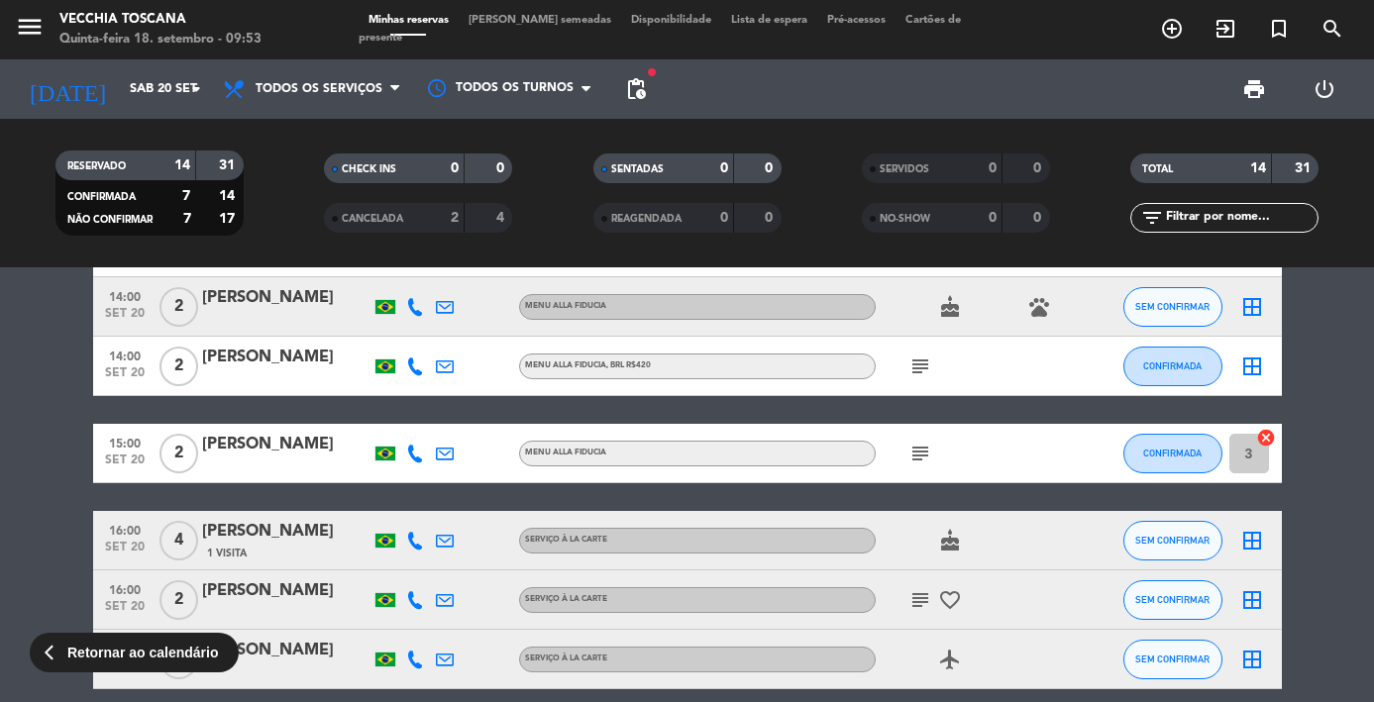
click at [922, 459] on icon "subject" at bounding box center [920, 454] width 24 height 24
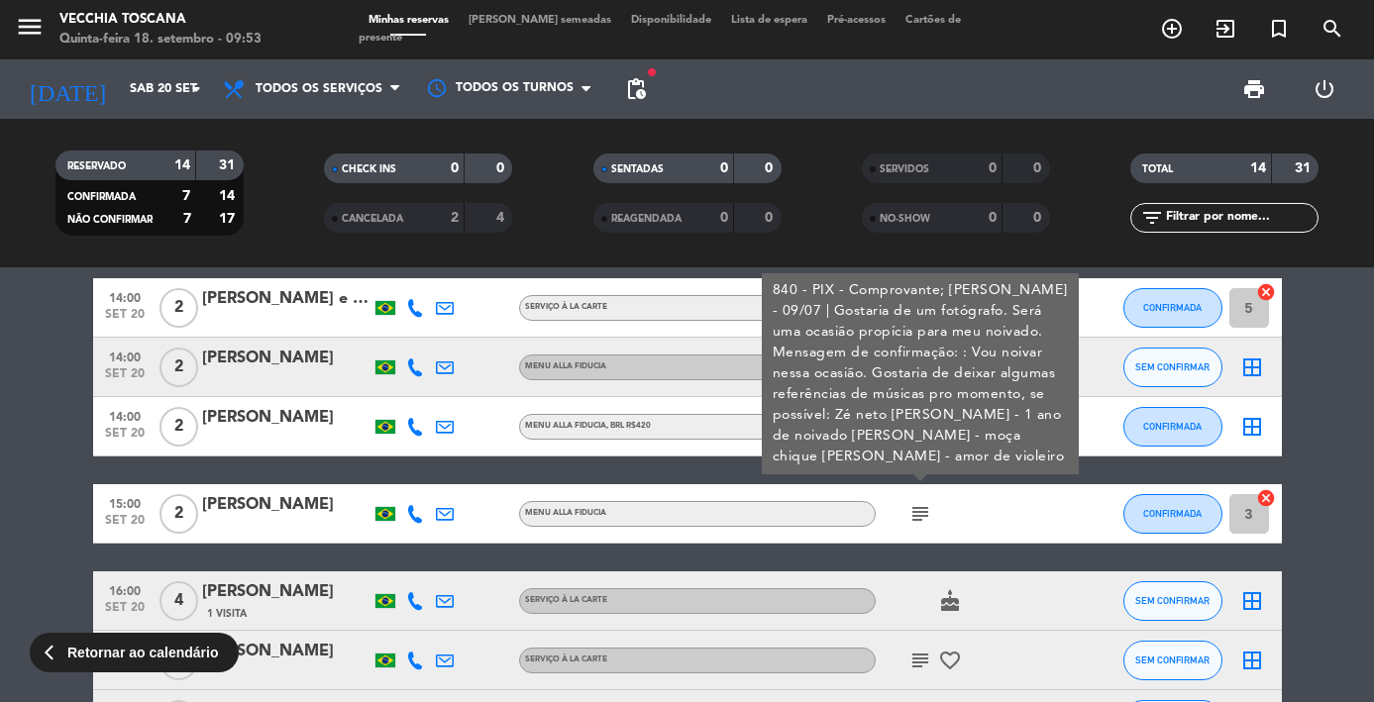
scroll to position [495, 0]
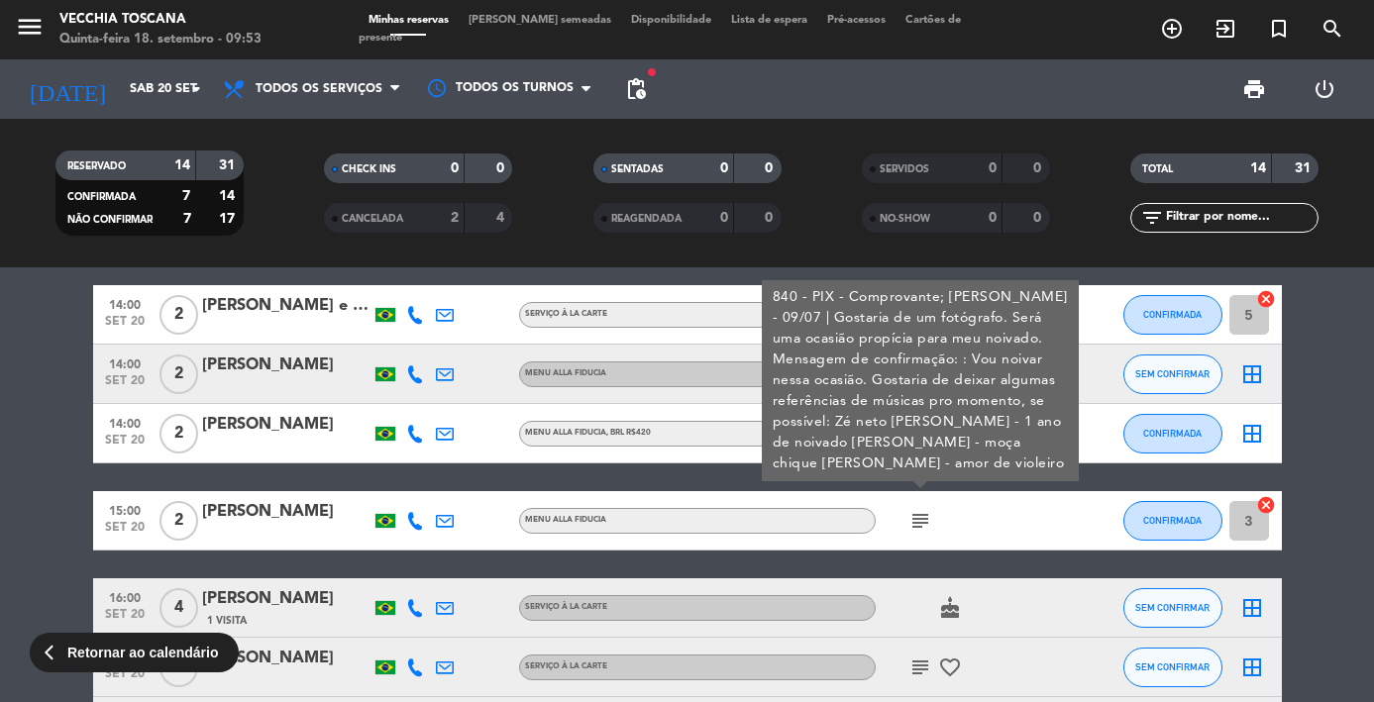
click at [243, 509] on div "[PERSON_NAME]" at bounding box center [286, 512] width 168 height 26
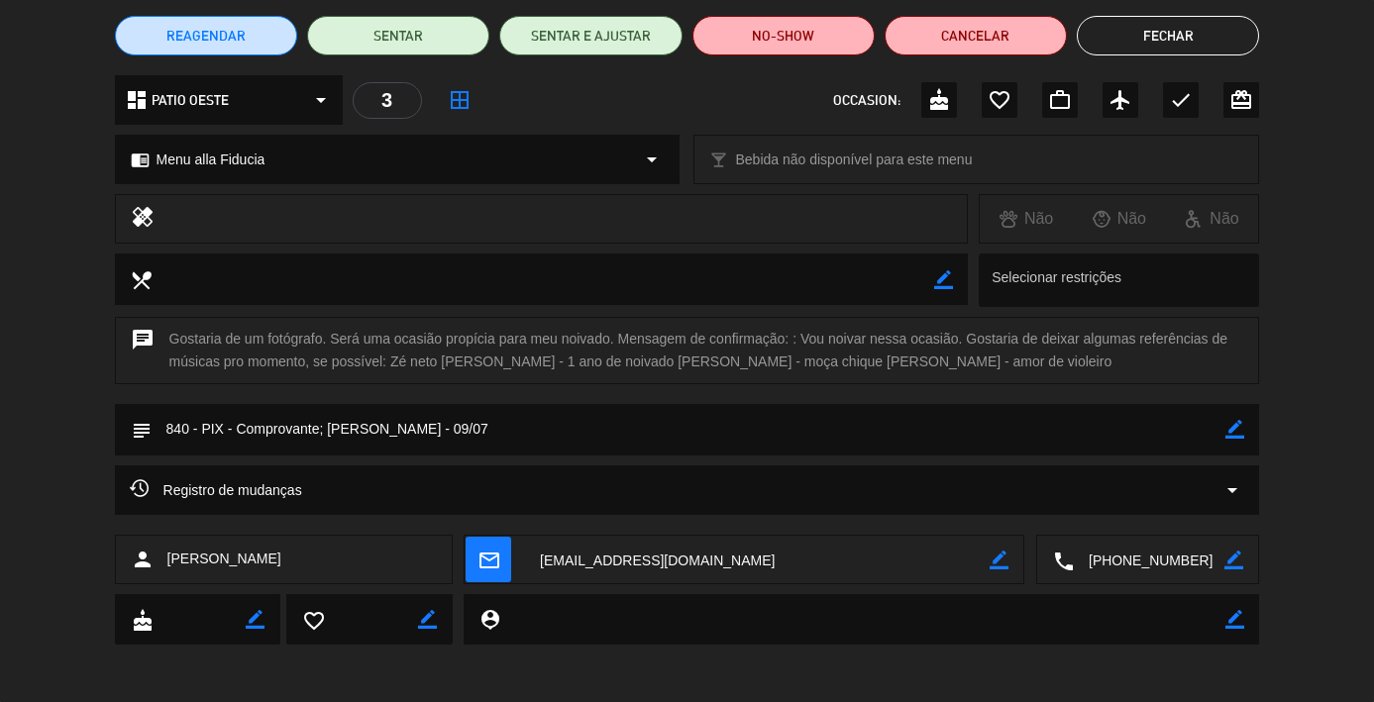
scroll to position [161, 0]
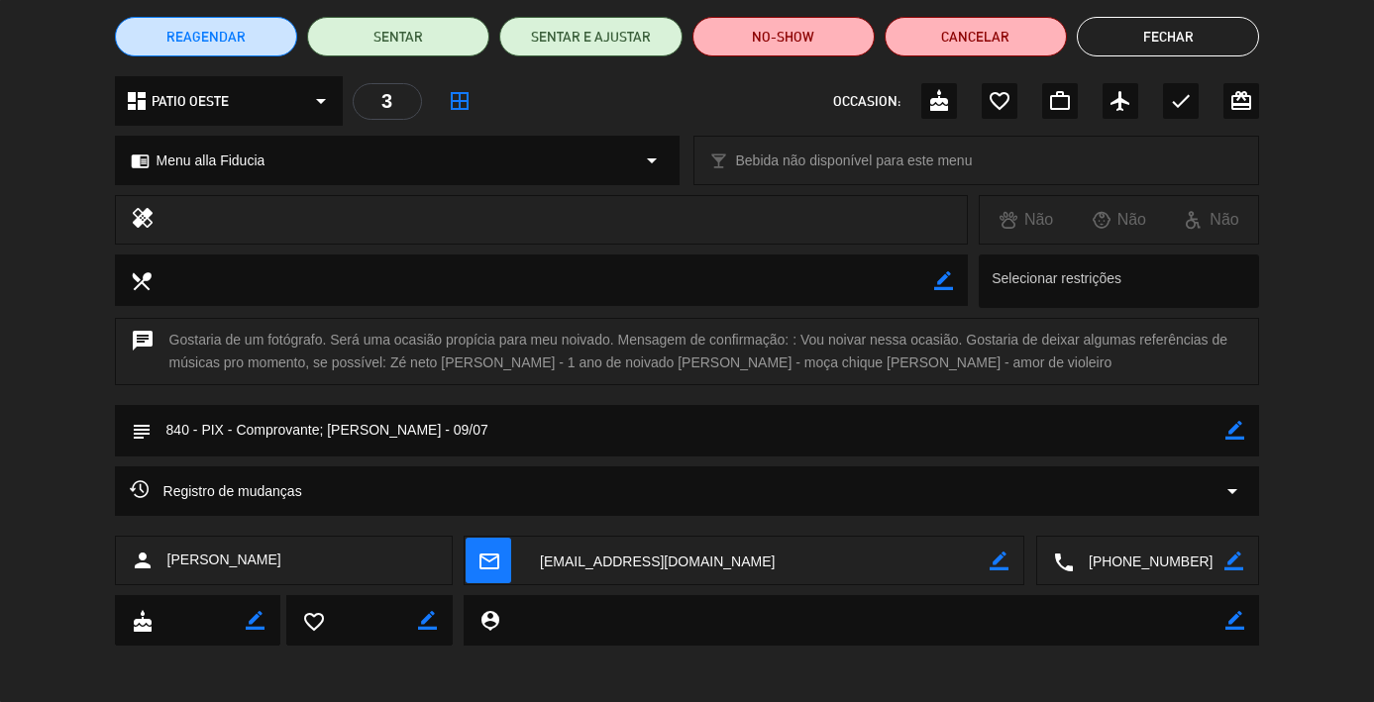
click at [1132, 552] on textarea at bounding box center [1149, 562] width 151 height 50
click at [1151, 40] on button "Fechar" at bounding box center [1168, 37] width 182 height 40
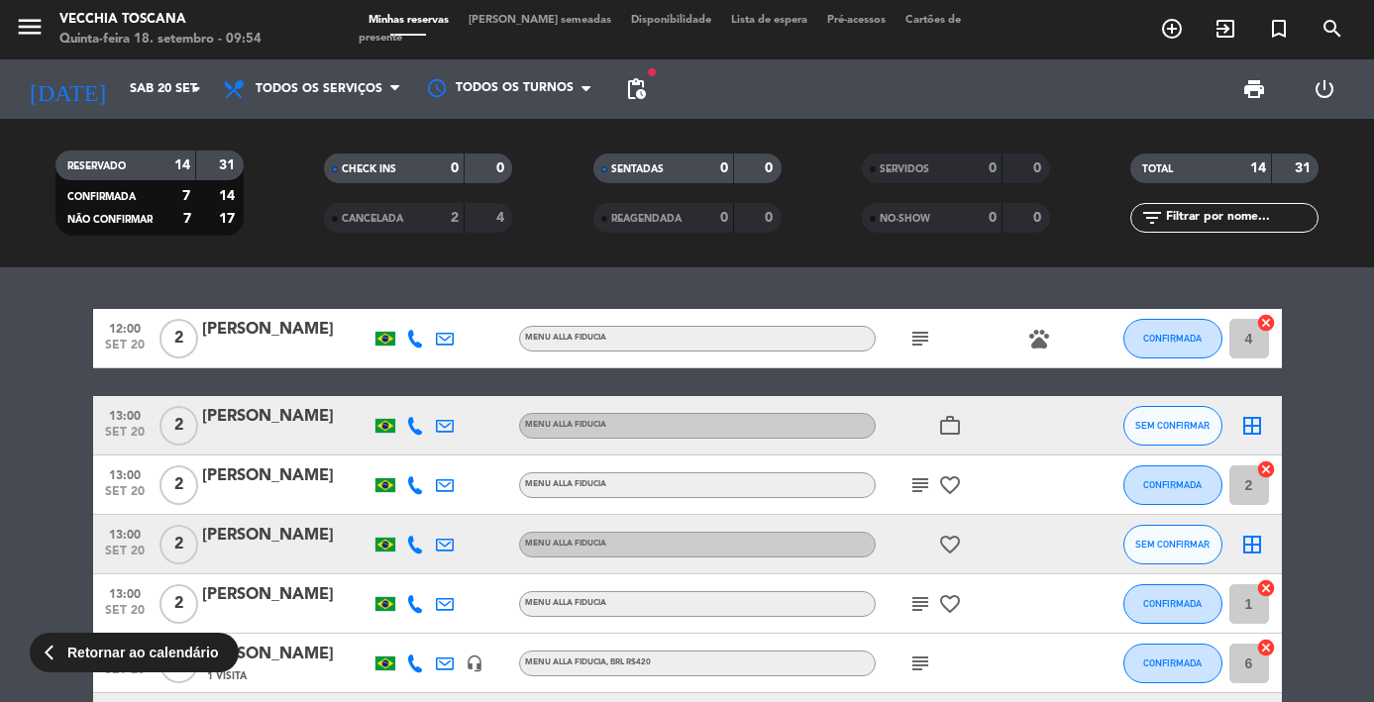
scroll to position [0, 0]
click at [913, 334] on icon "subject" at bounding box center [920, 339] width 24 height 24
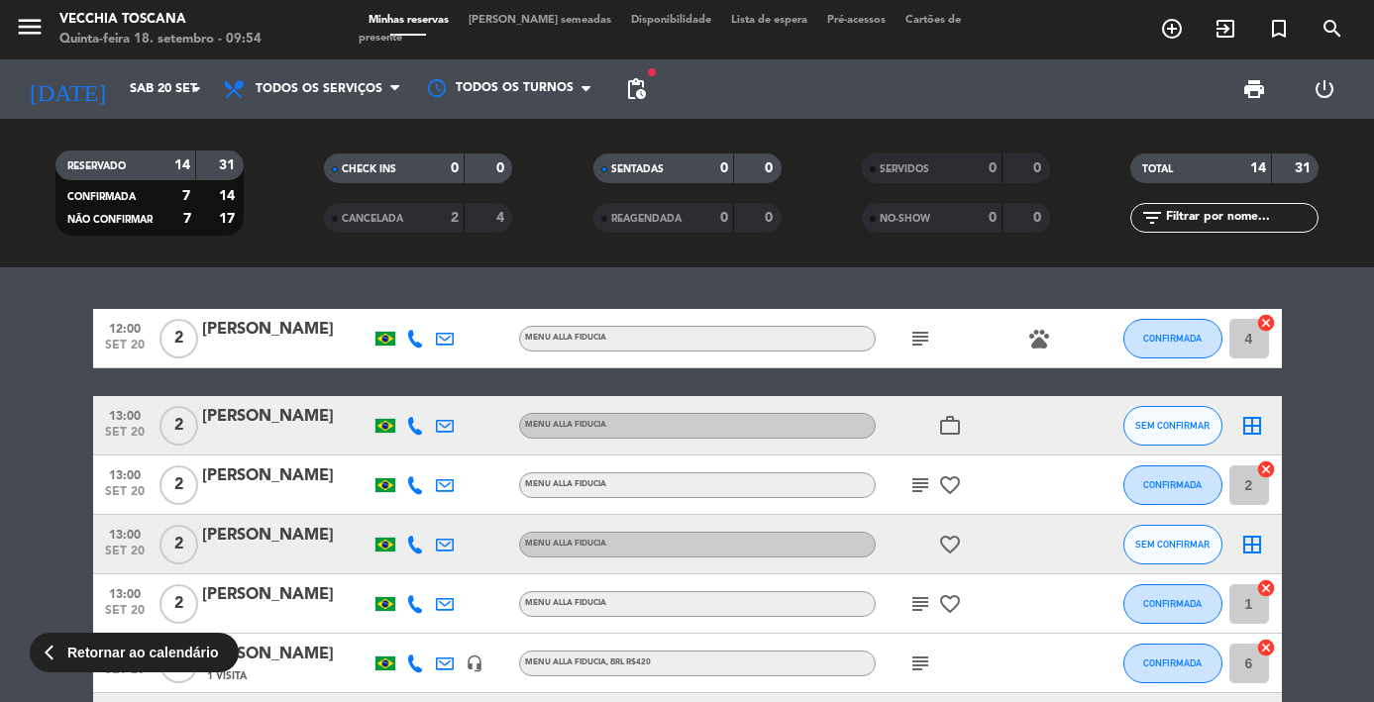
click at [953, 424] on icon "work_outline" at bounding box center [950, 426] width 24 height 24
click at [412, 424] on icon at bounding box center [415, 426] width 18 height 18
click at [922, 481] on icon "subject" at bounding box center [920, 486] width 24 height 24
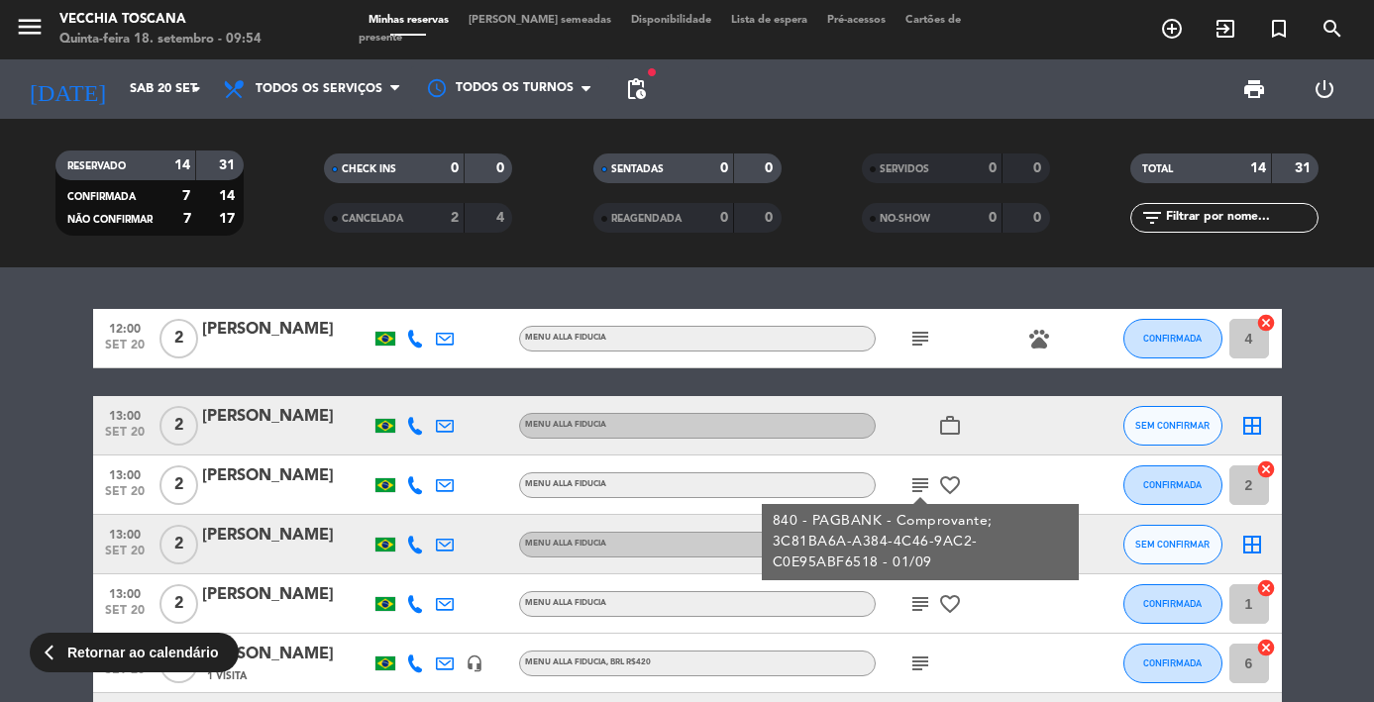
click at [946, 483] on icon "favorite_border" at bounding box center [950, 486] width 24 height 24
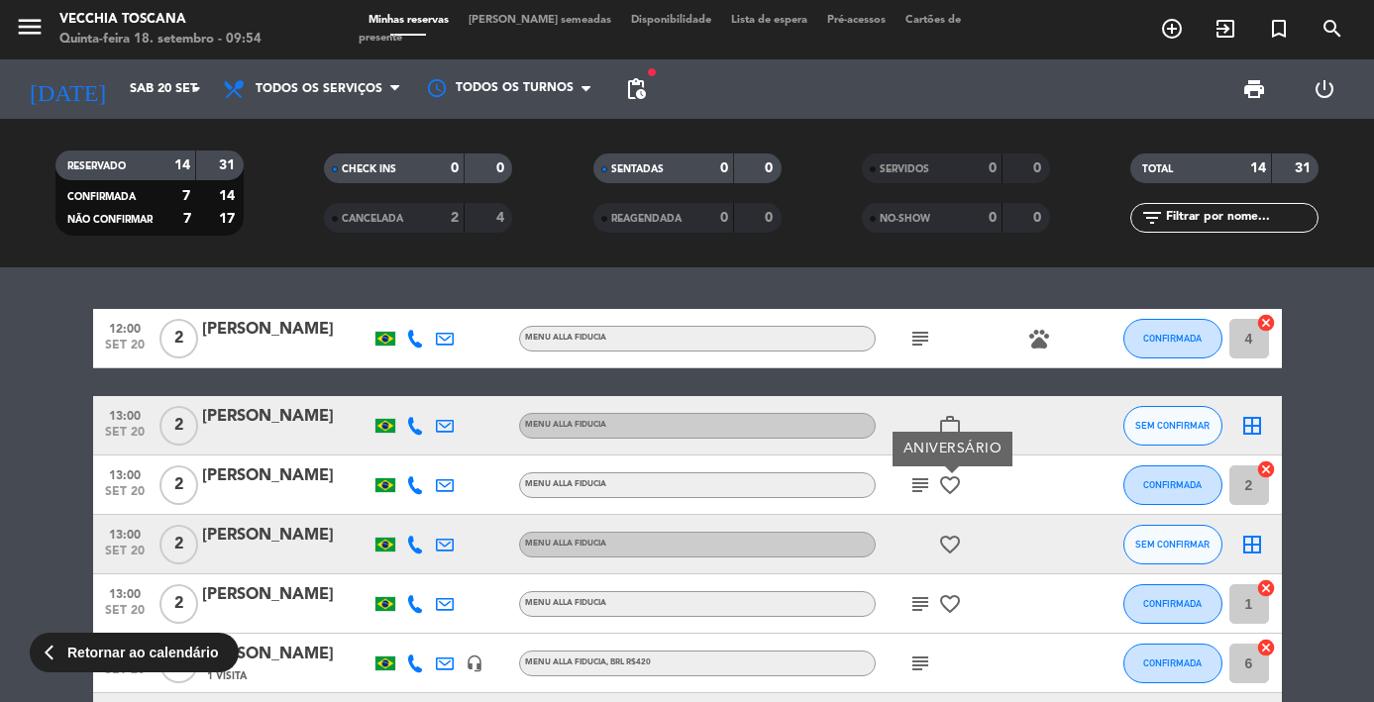
click at [917, 597] on icon "subject" at bounding box center [920, 604] width 24 height 24
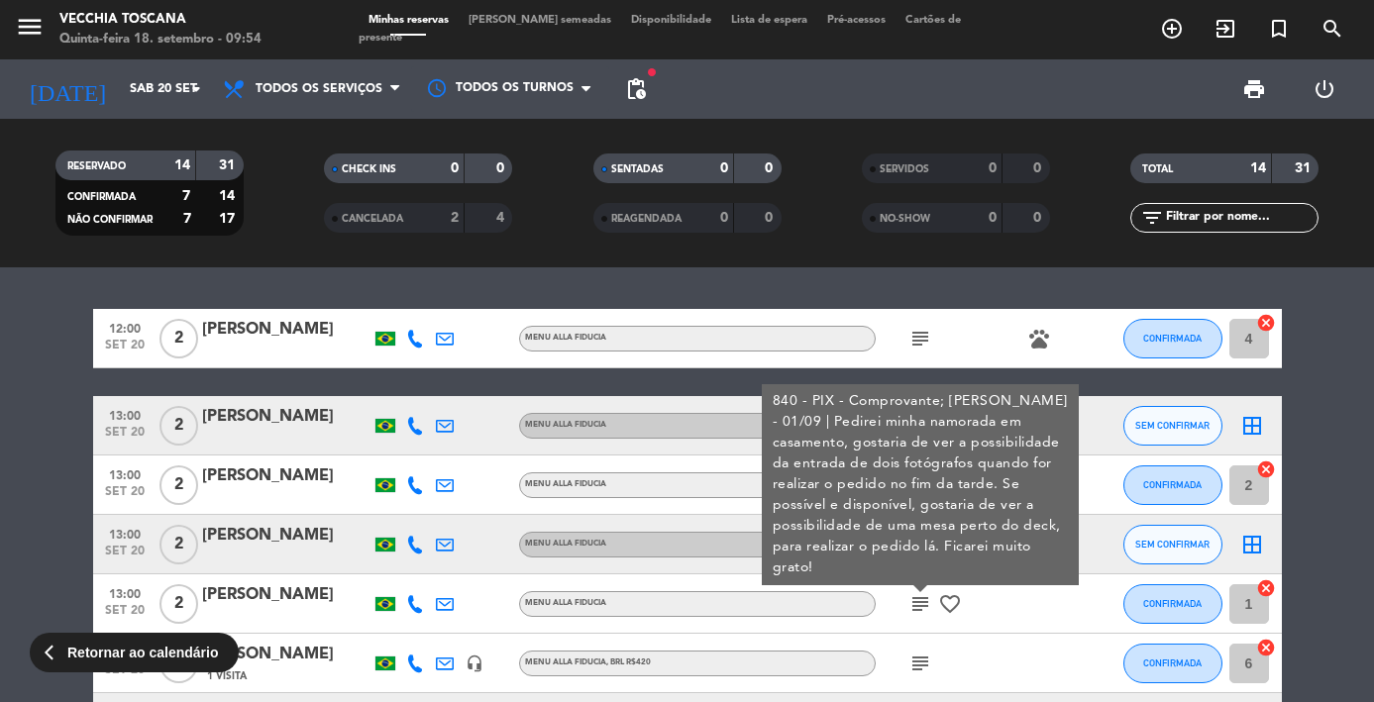
click at [420, 601] on icon at bounding box center [415, 604] width 18 height 18
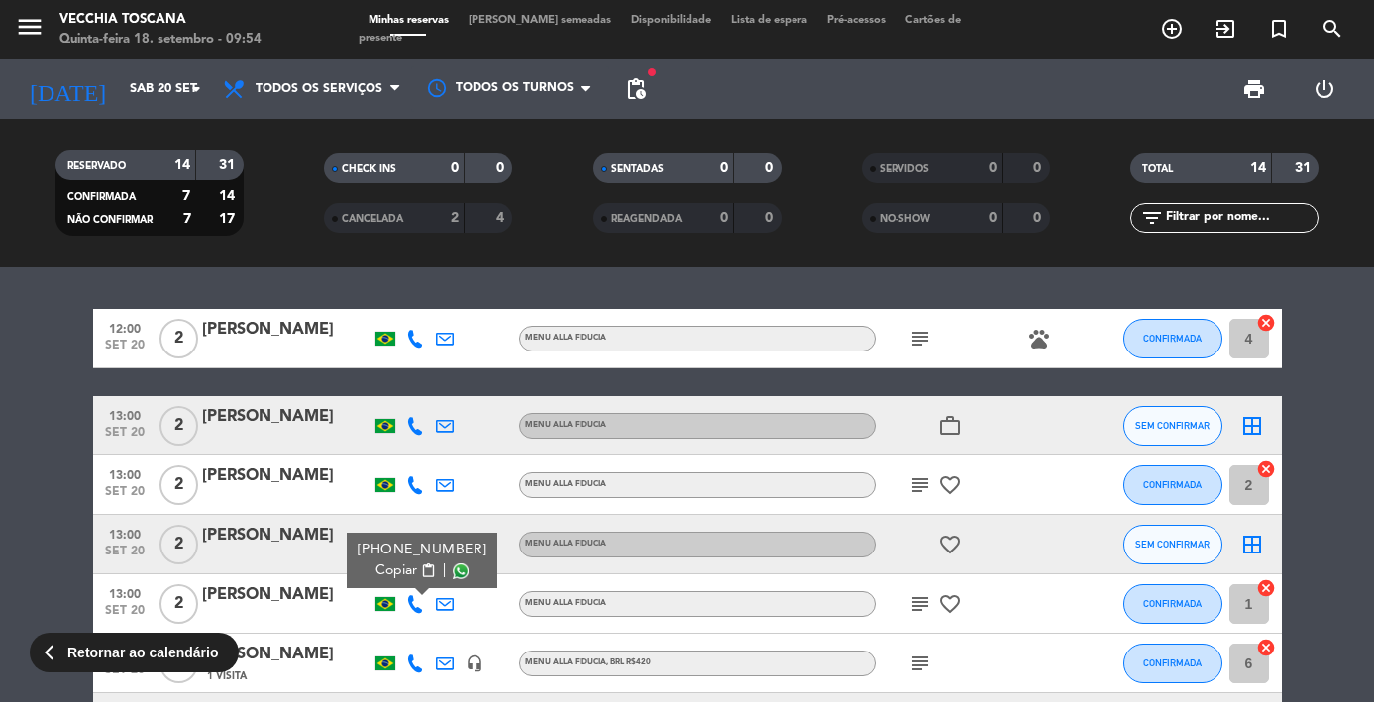
click at [420, 567] on span "content_paste" at bounding box center [427, 571] width 15 height 15
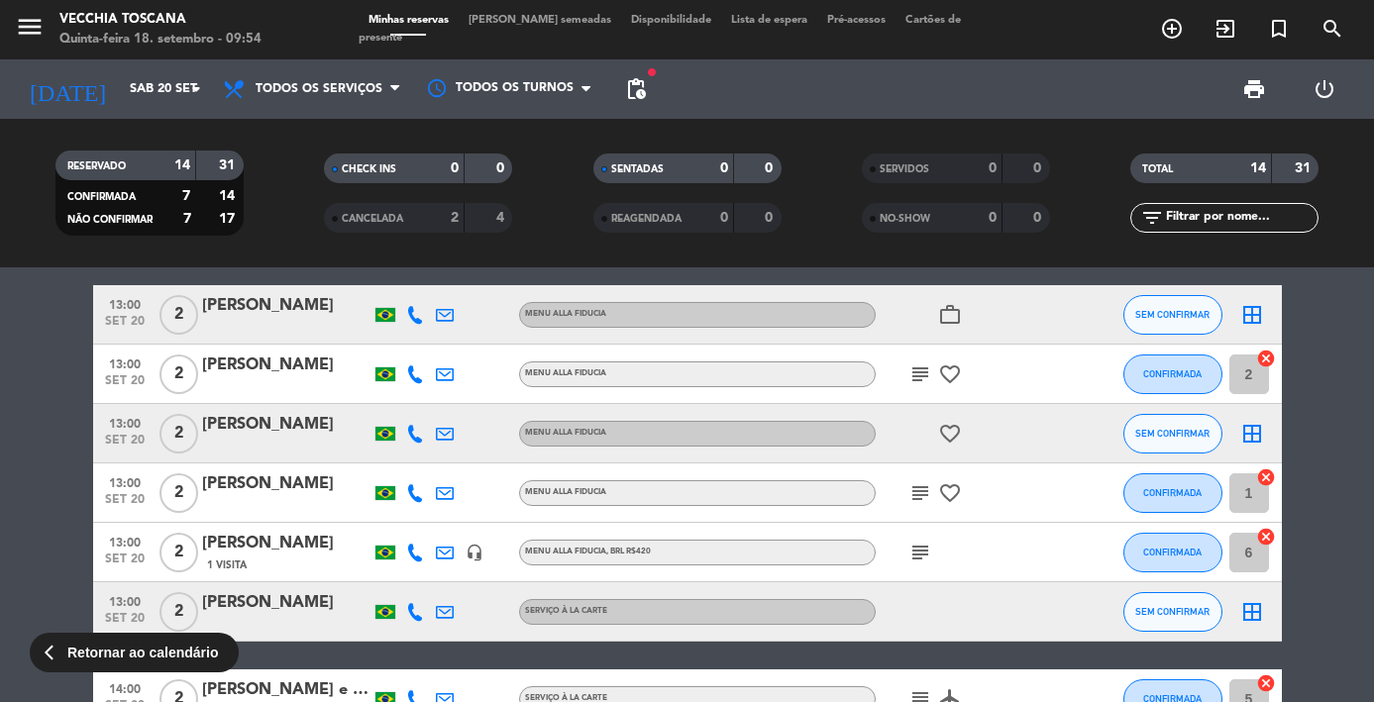
scroll to position [118, 0]
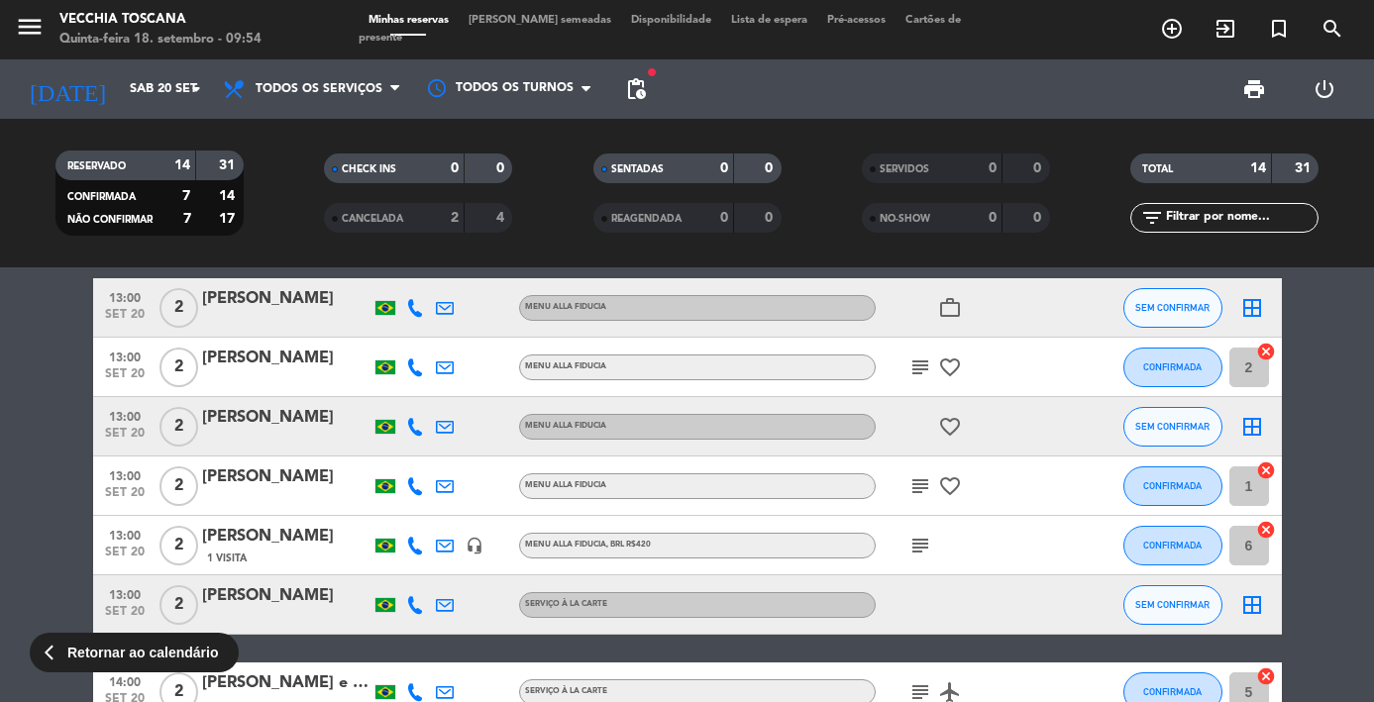
click at [917, 552] on icon "subject" at bounding box center [920, 546] width 24 height 24
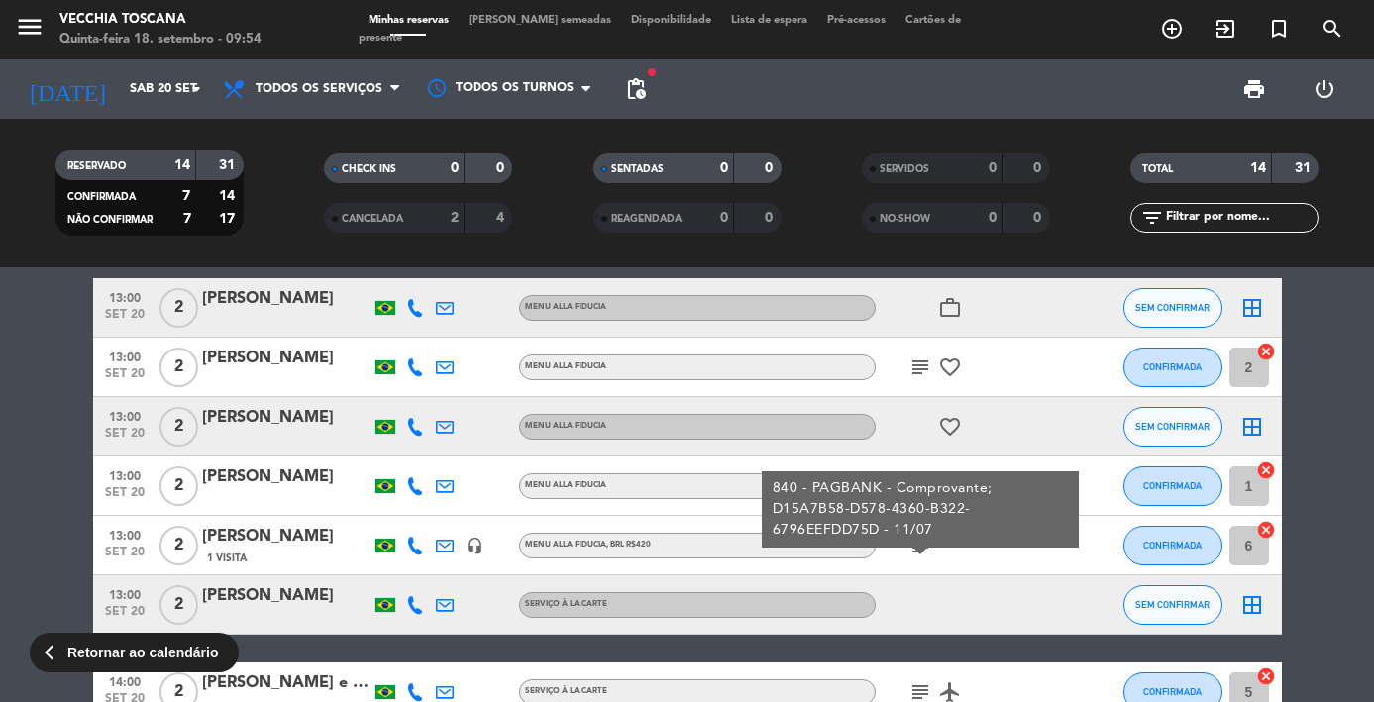
click at [912, 591] on div at bounding box center [965, 605] width 178 height 58
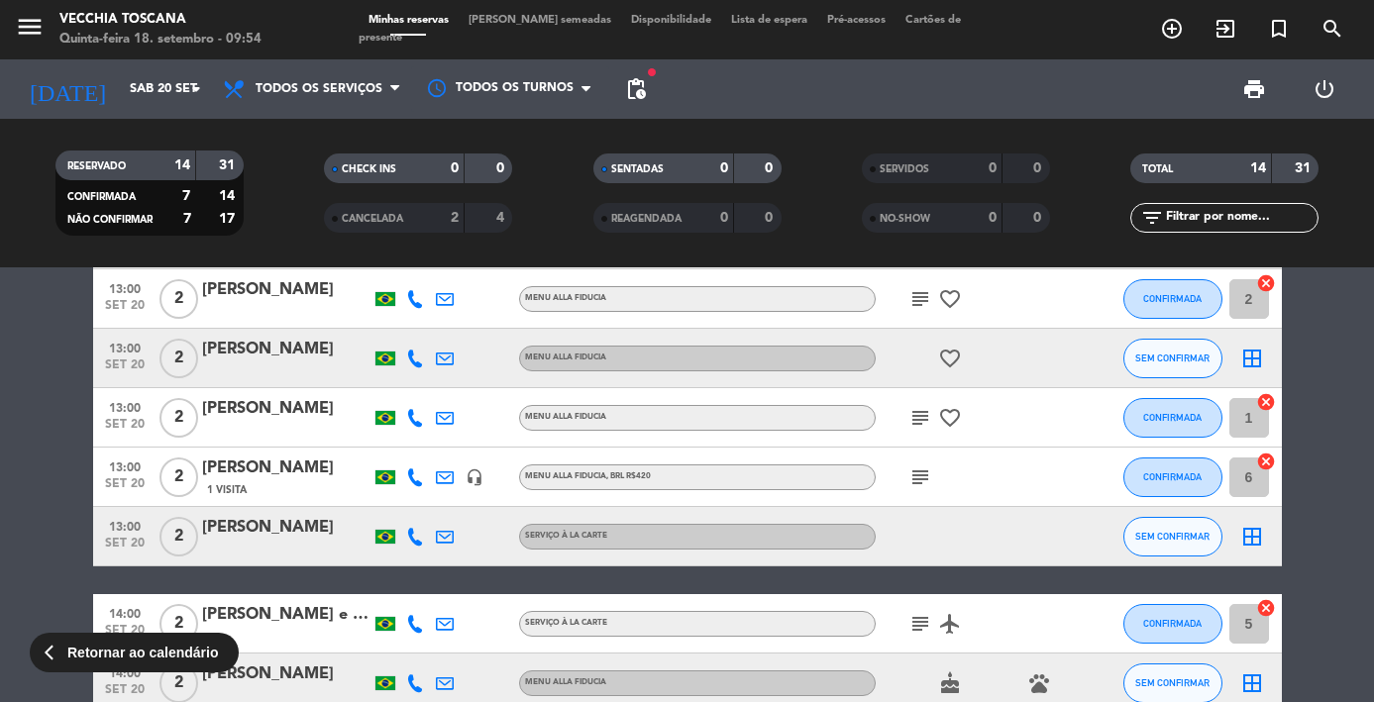
scroll to position [188, 0]
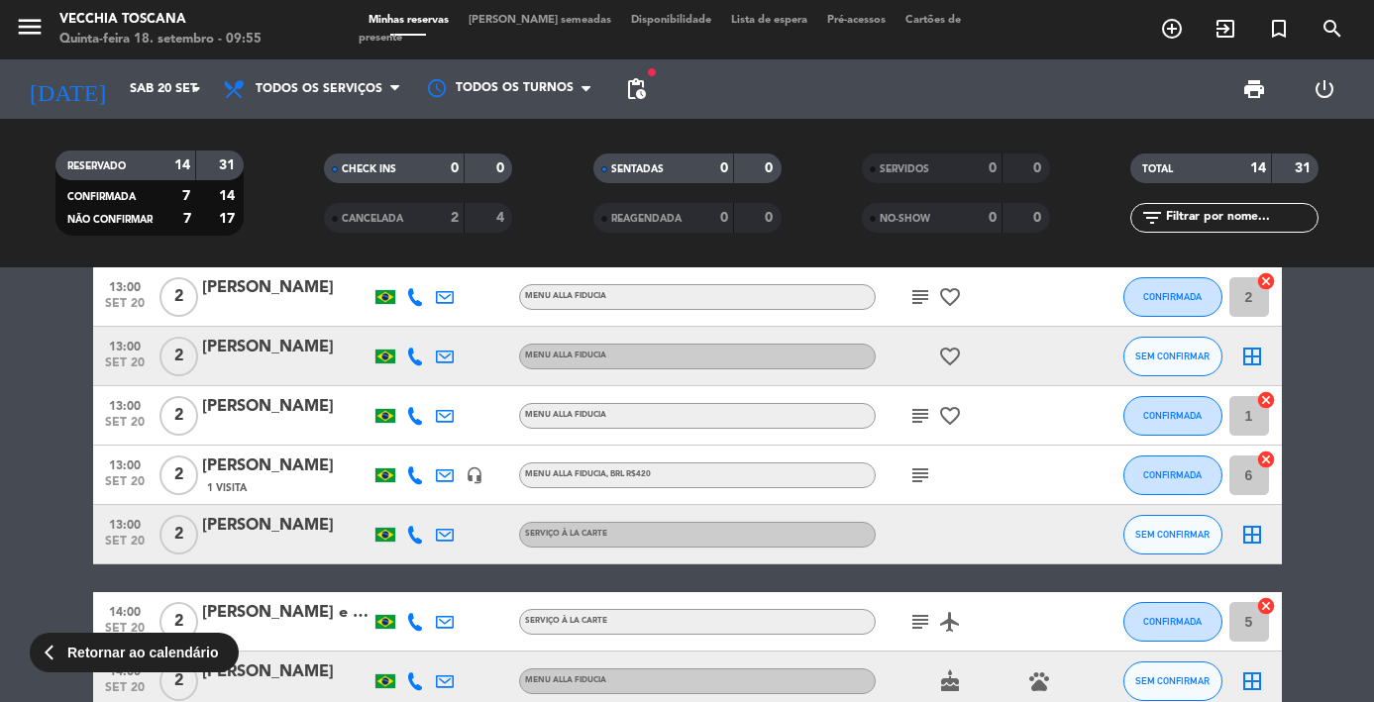
click at [917, 611] on icon "subject" at bounding box center [920, 622] width 24 height 24
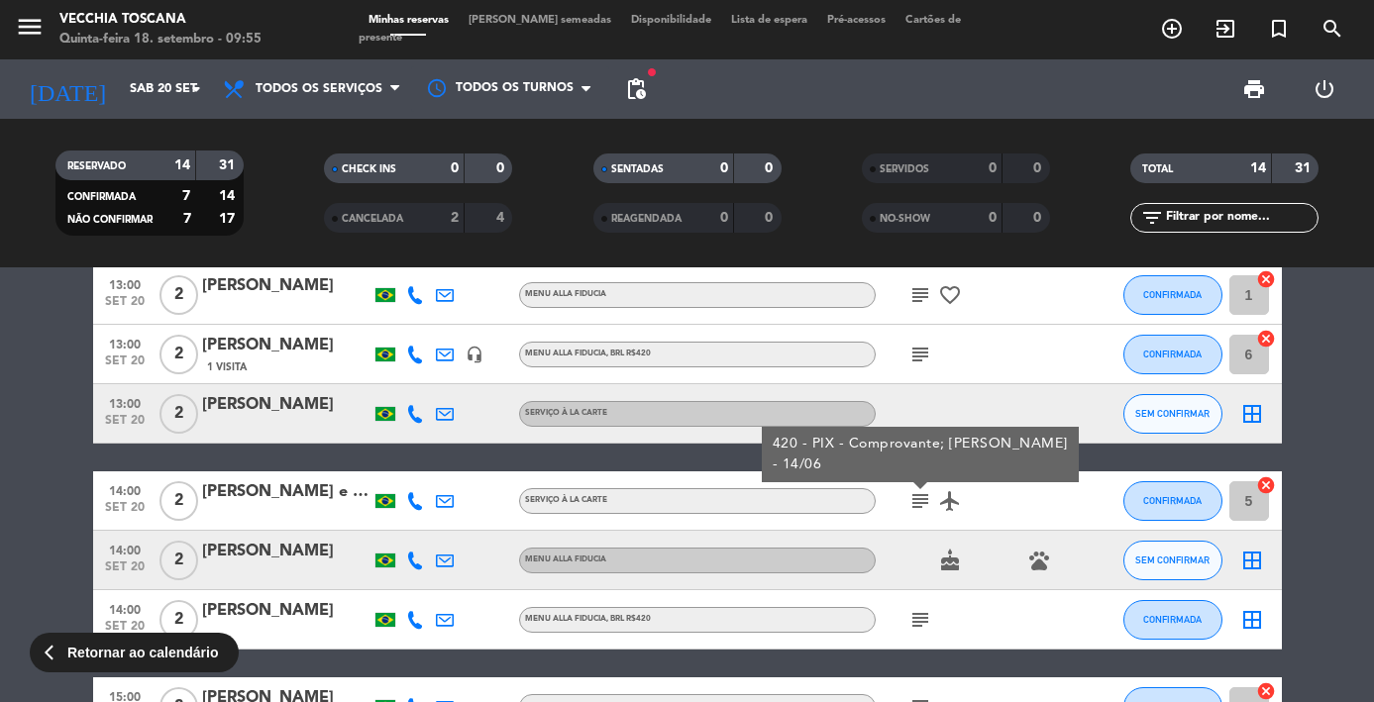
click at [917, 611] on icon "subject" at bounding box center [920, 620] width 24 height 24
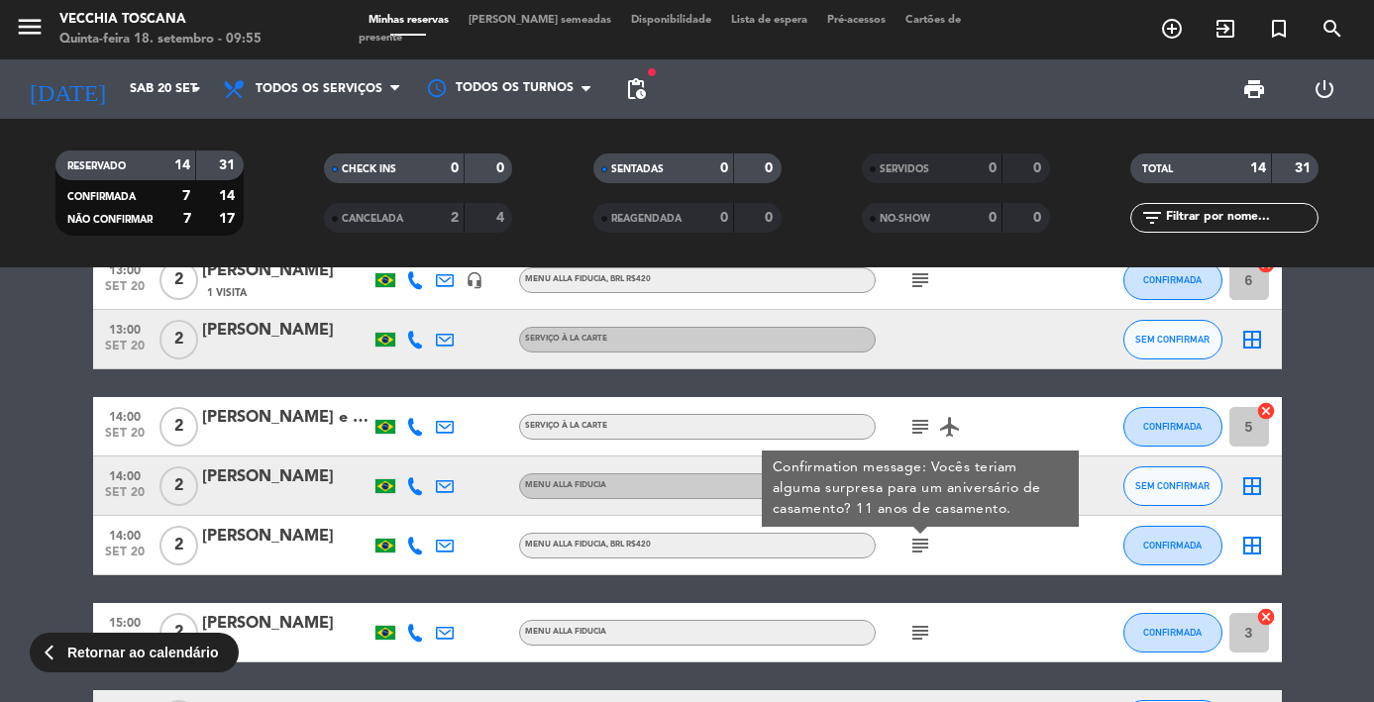
scroll to position [388, 0]
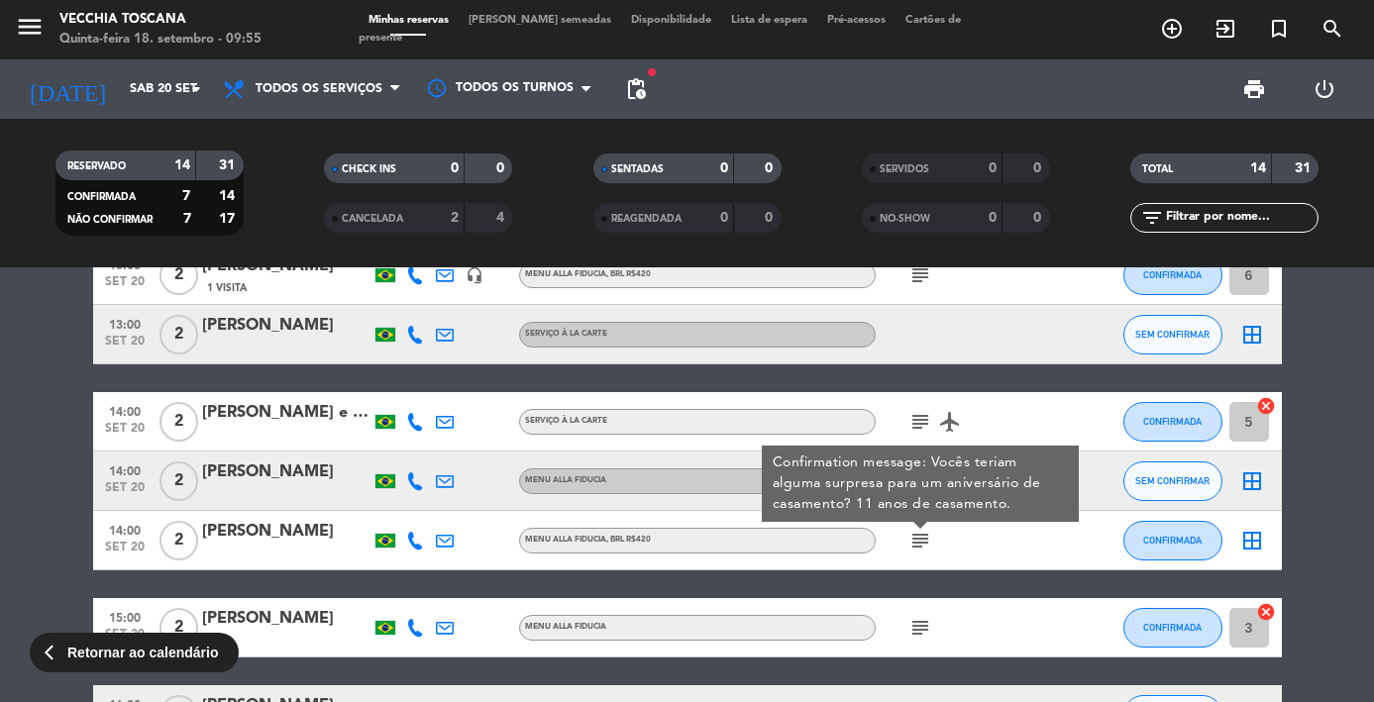
click at [916, 631] on icon "subject" at bounding box center [920, 628] width 24 height 24
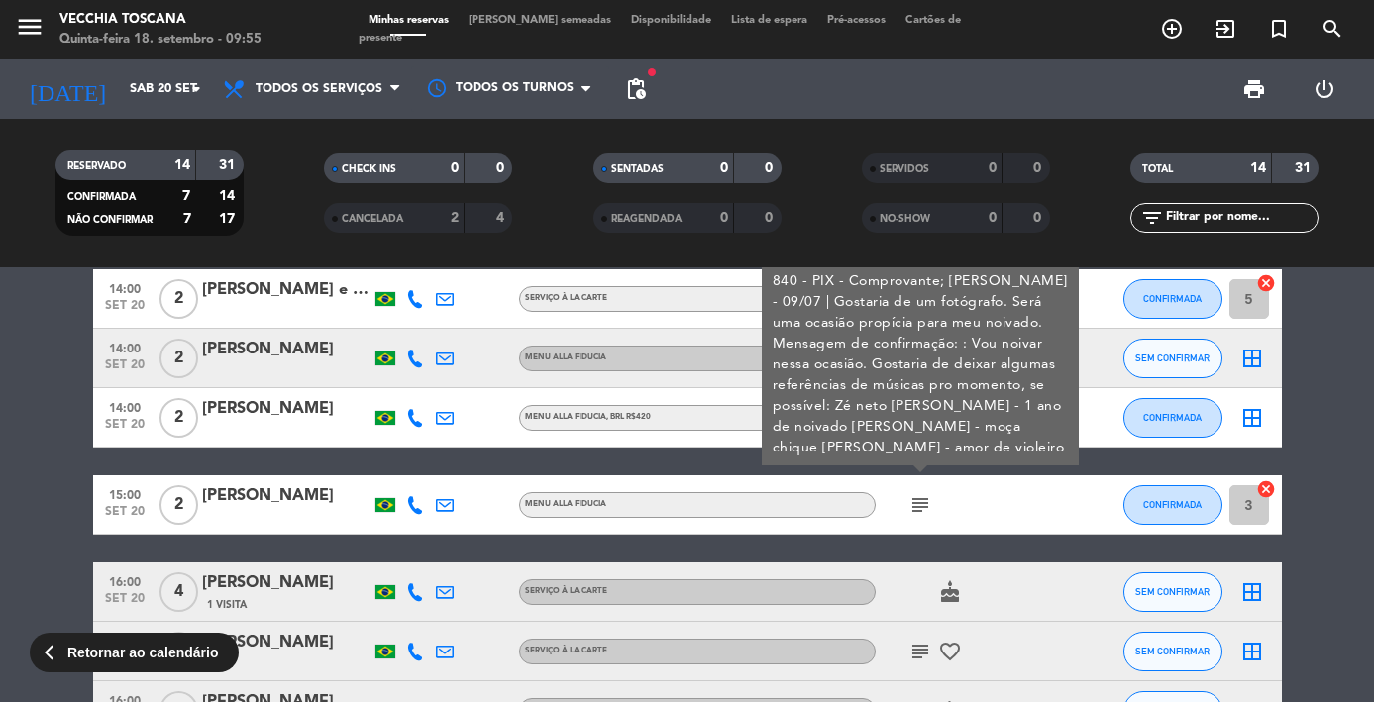
scroll to position [536, 0]
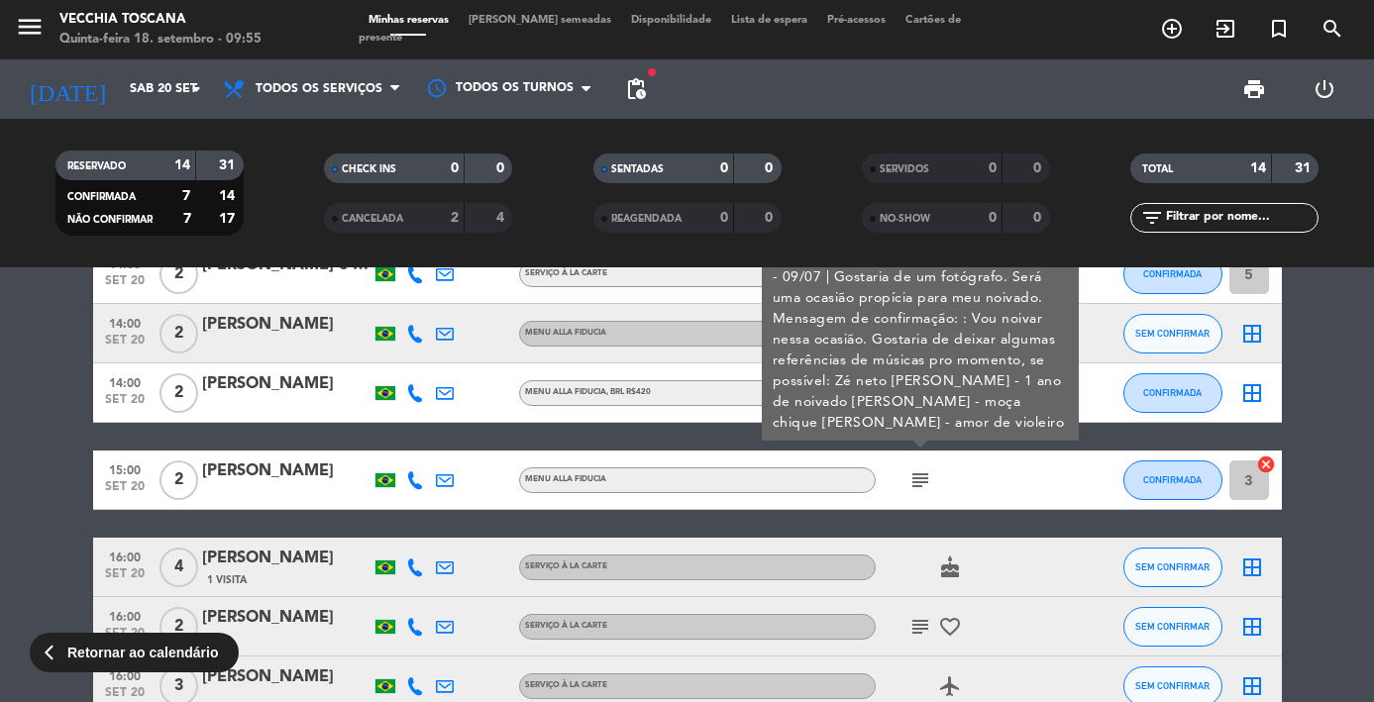
click at [914, 635] on icon "subject" at bounding box center [920, 627] width 24 height 24
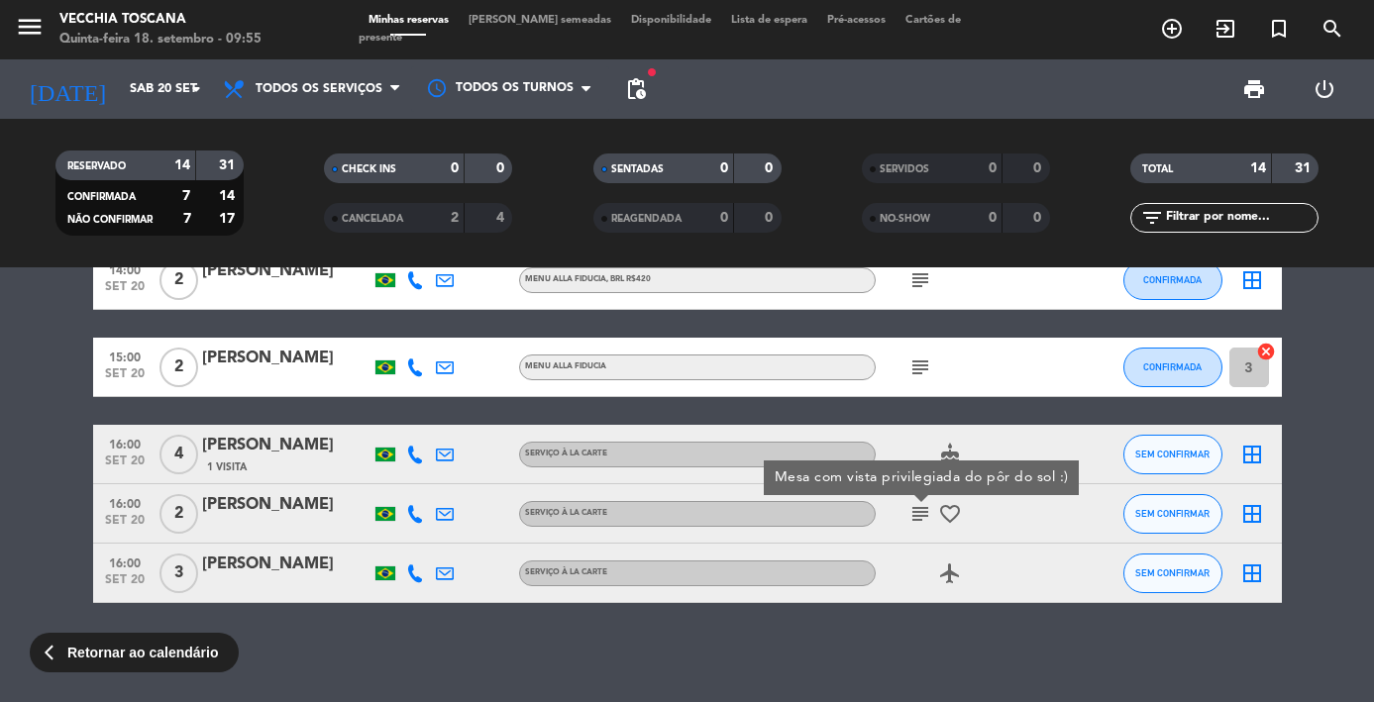
scroll to position [649, 0]
click at [122, 97] on input "Sáb 20 set" at bounding box center [204, 89] width 168 height 34
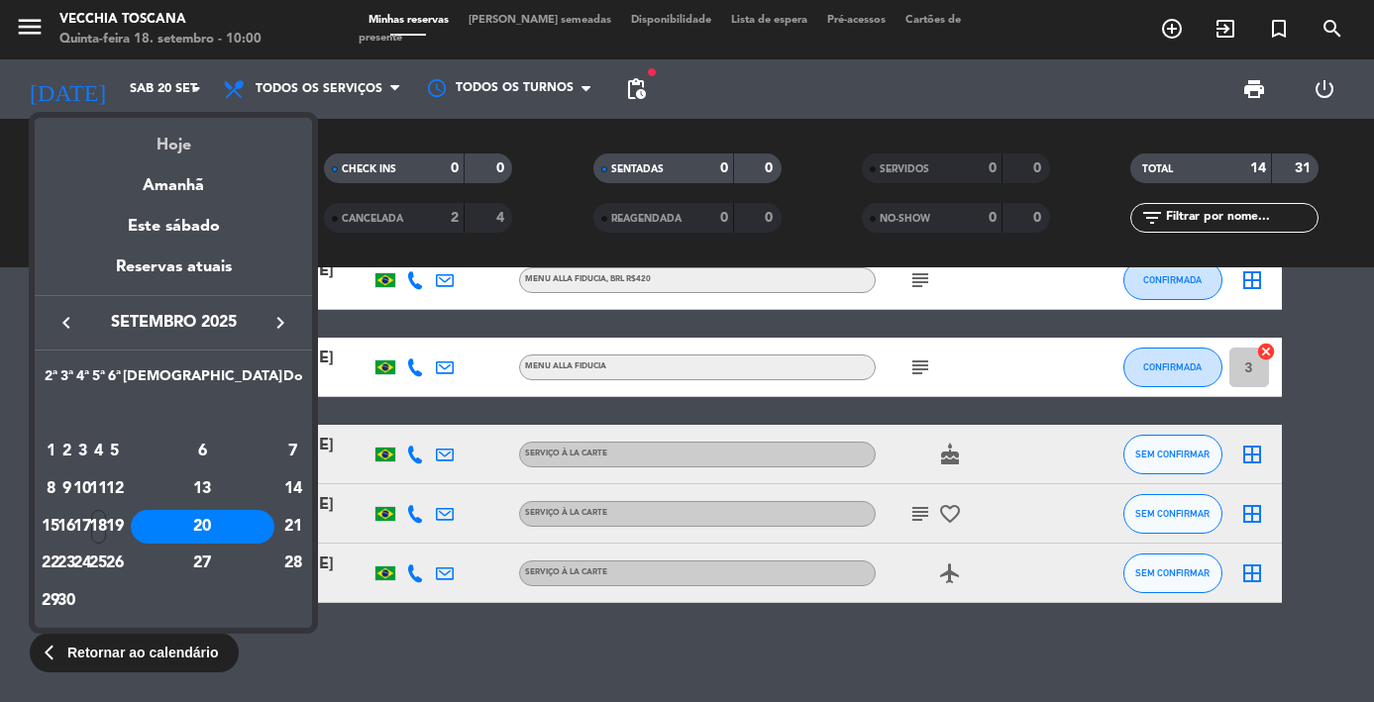
click at [172, 142] on div "Hoje" at bounding box center [173, 138] width 277 height 41
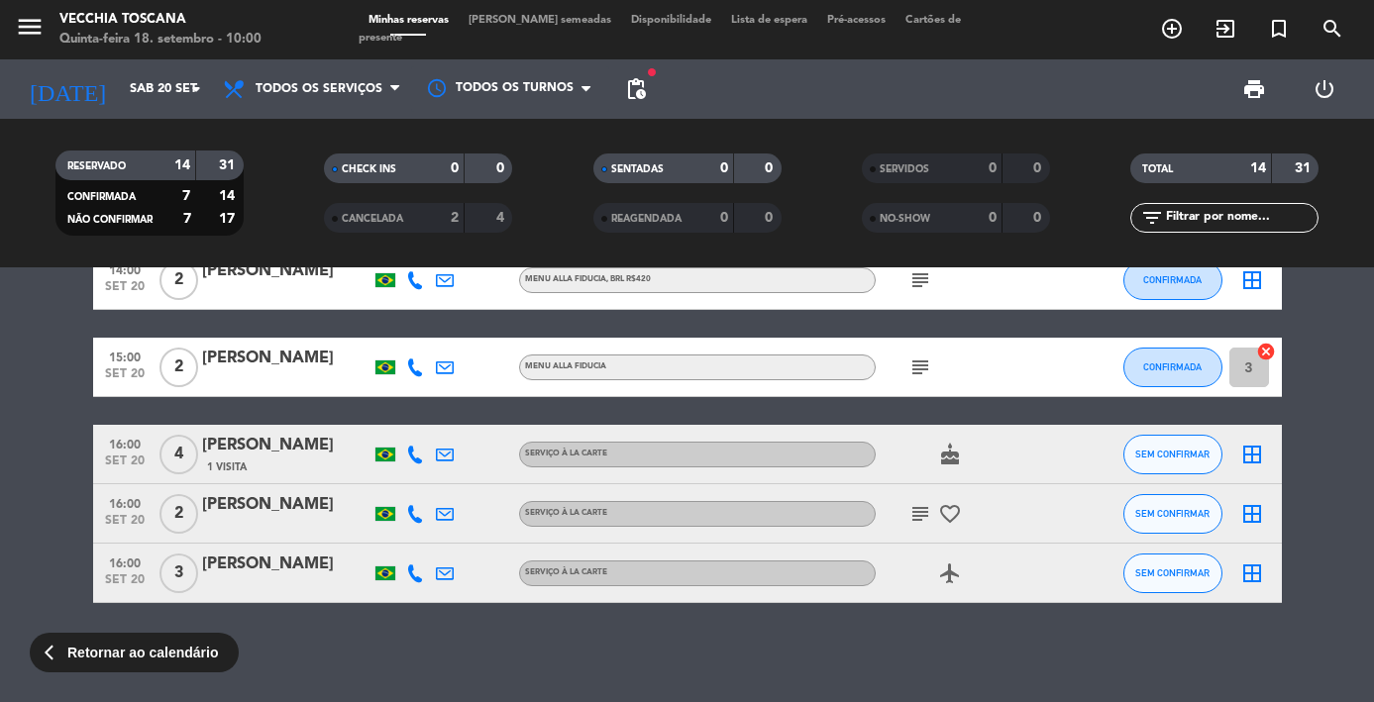
type input "Qui 18 set"
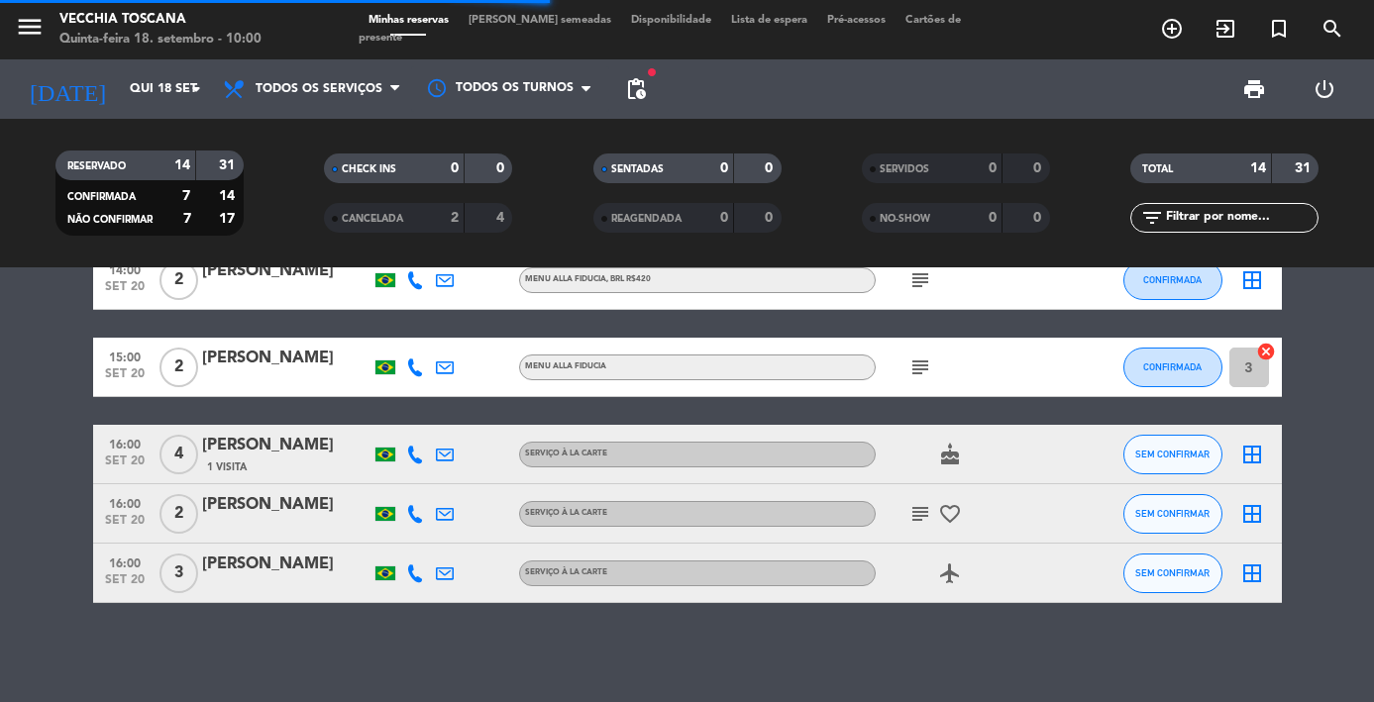
scroll to position [0, 0]
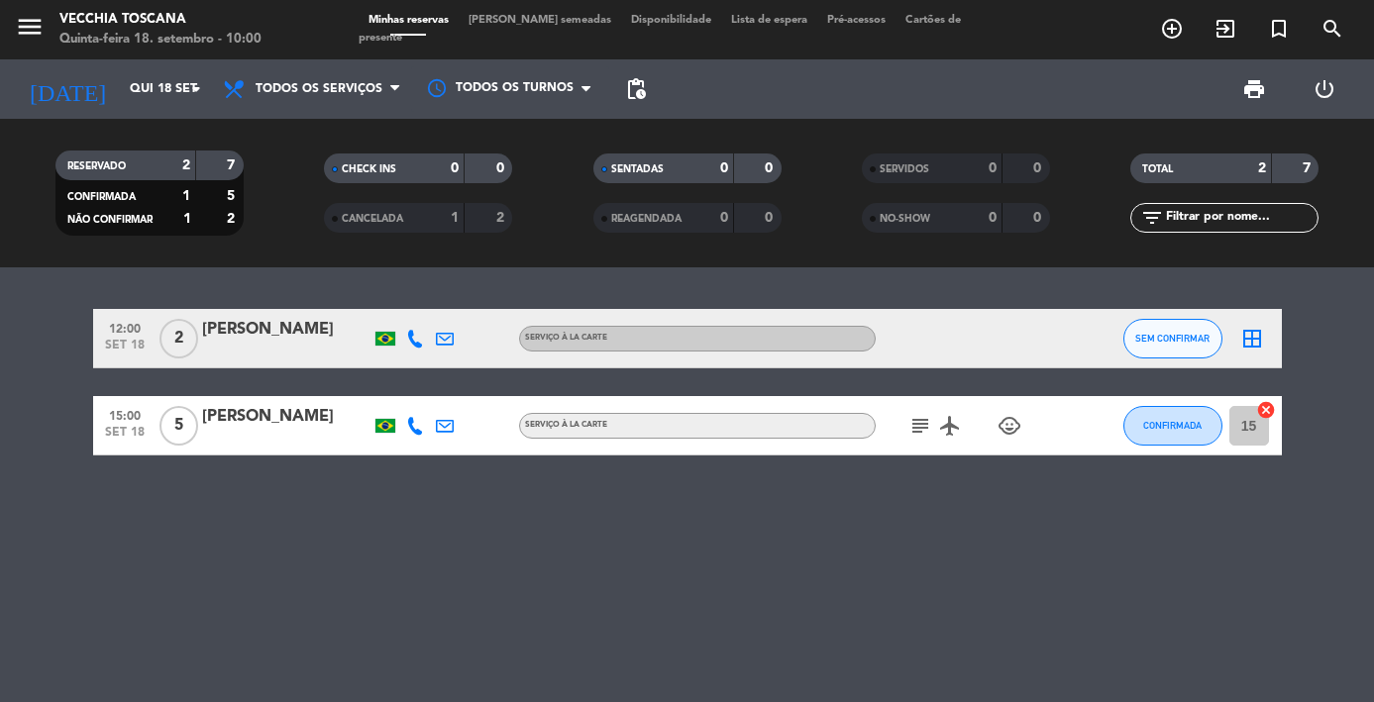
click at [928, 426] on icon "subject" at bounding box center [920, 426] width 24 height 24
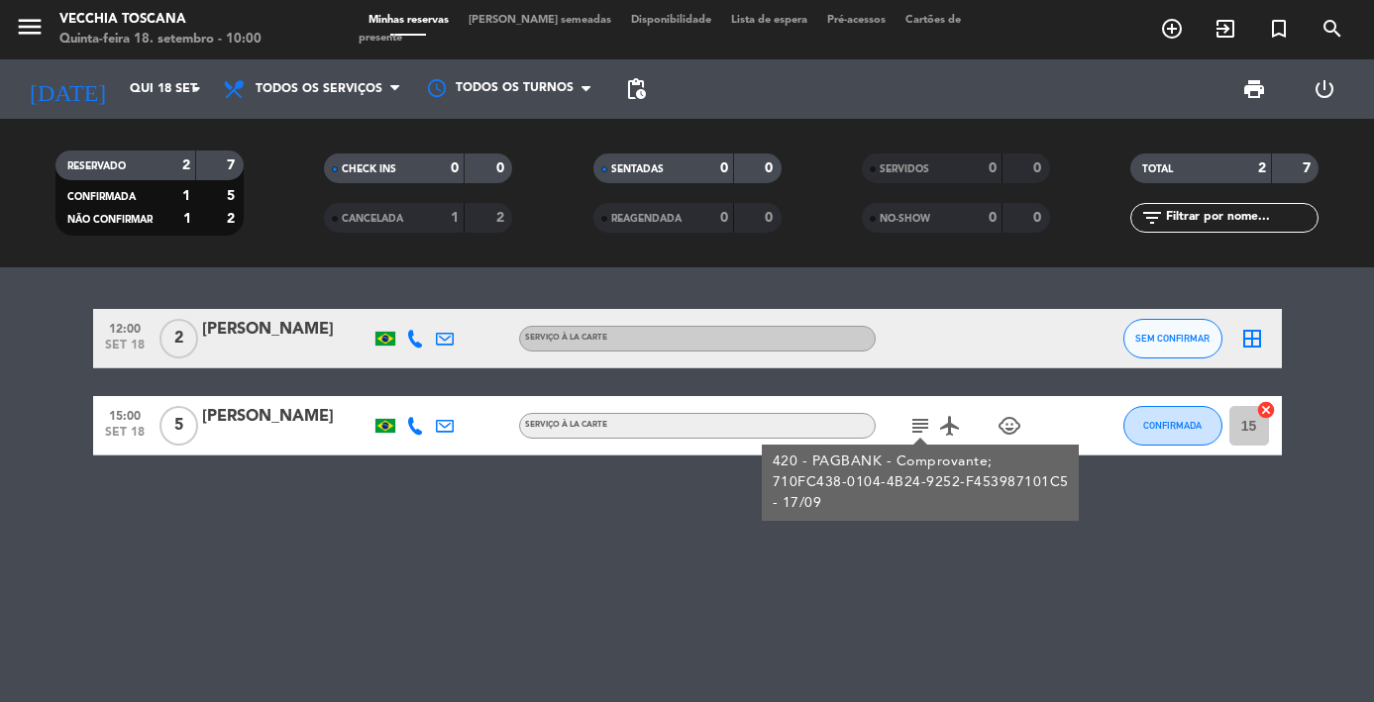
click at [836, 563] on div "12:00 [DATE] 2 [PERSON_NAME] Serviço à la carte SEM CONFIRMAR border_all 15:00 …" at bounding box center [687, 484] width 1374 height 435
